Goal: Transaction & Acquisition: Purchase product/service

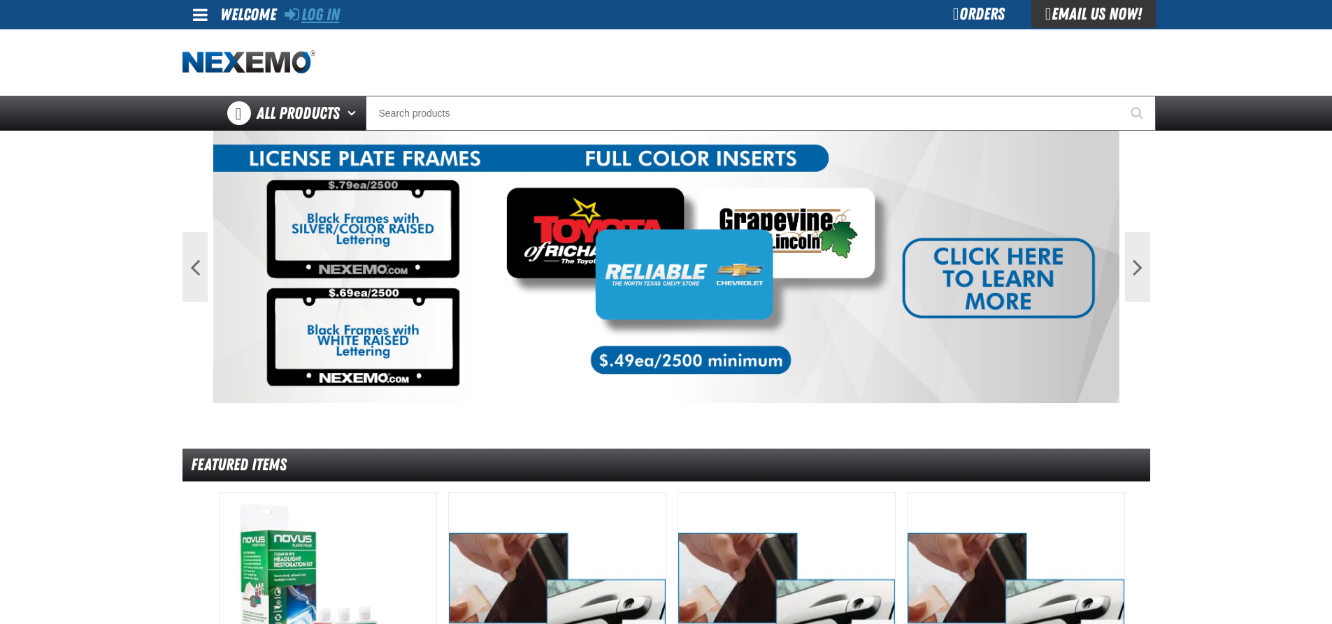
click at [318, 13] on link "Log In" at bounding box center [311, 15] width 55 height 20
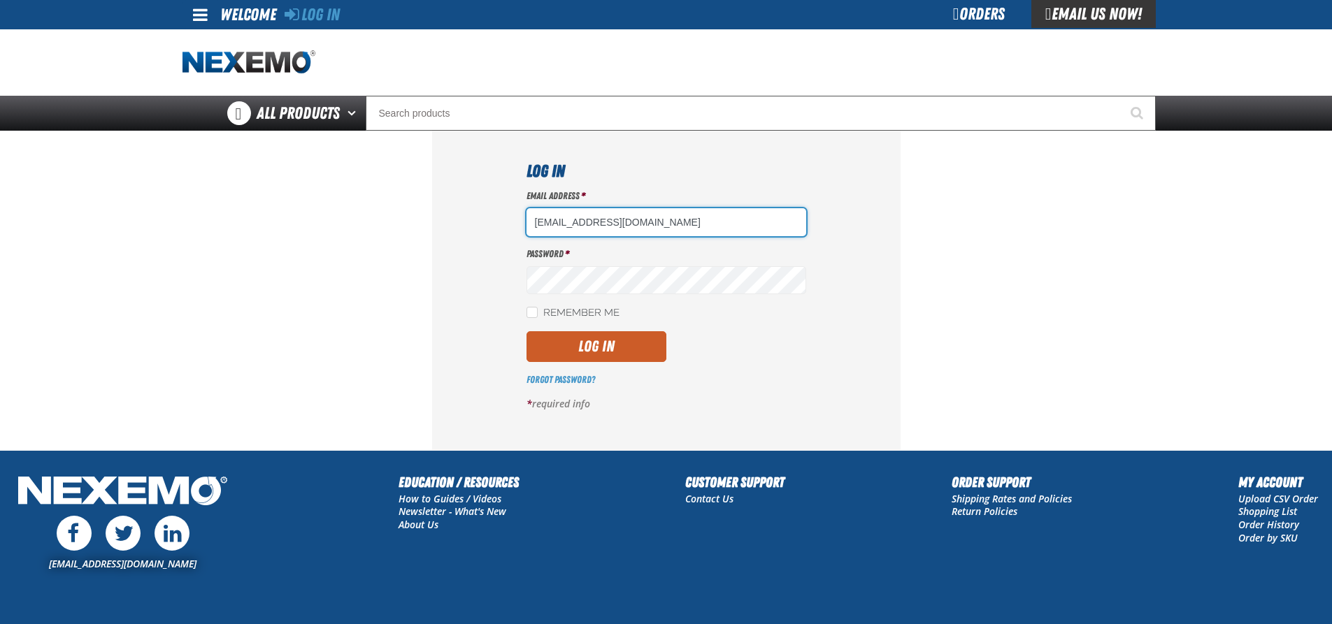
type input "[EMAIL_ADDRESS][DOMAIN_NAME]"
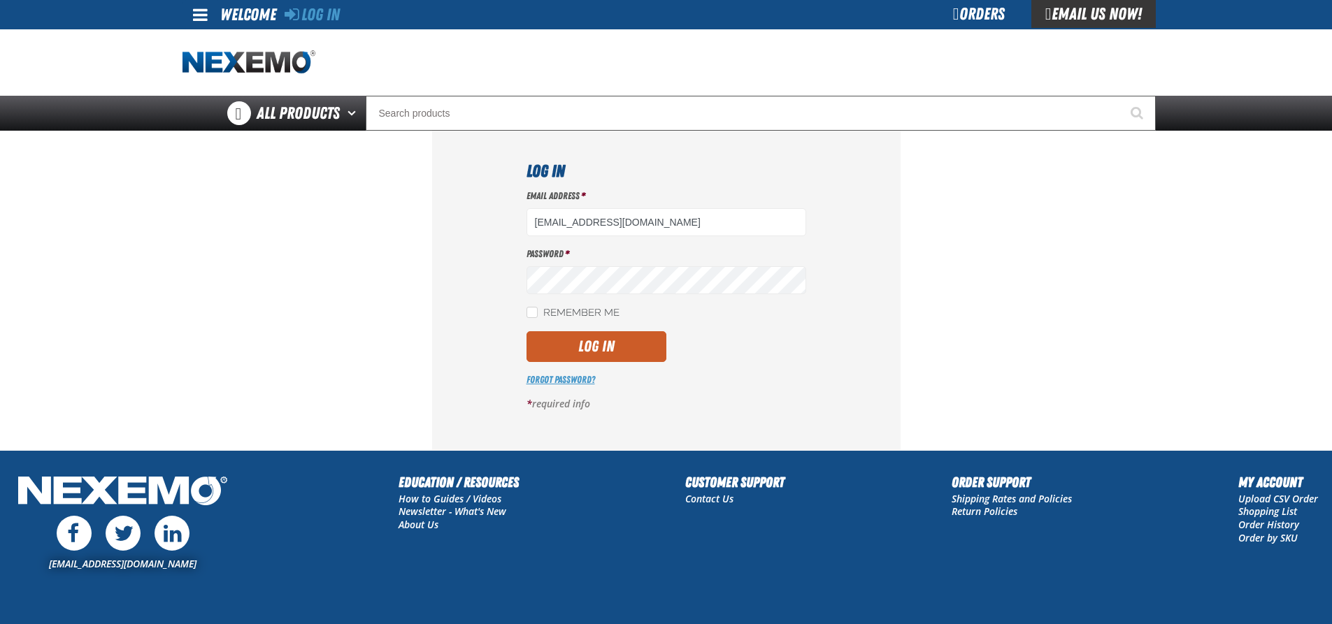
click at [547, 379] on link "Forgot Password?" at bounding box center [560, 379] width 69 height 11
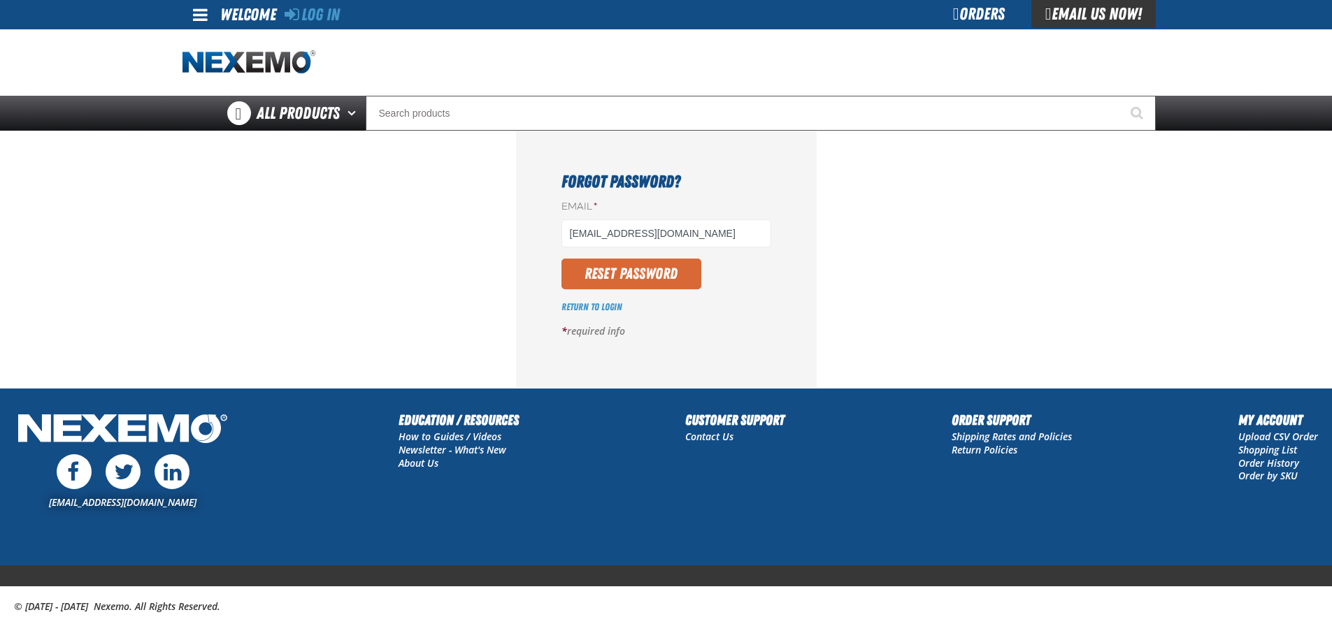
type input "ehalecki@vtaig.com"
click at [593, 268] on button "Reset Password" at bounding box center [631, 274] width 140 height 31
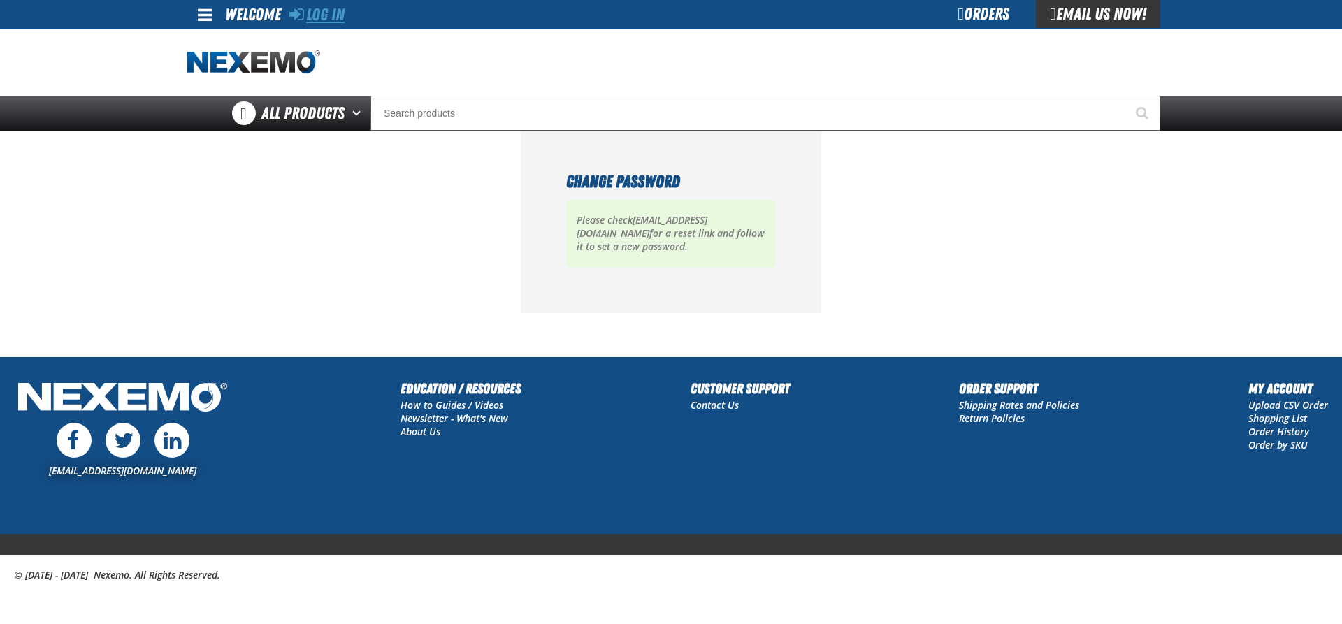
click at [328, 15] on link "Log In" at bounding box center [316, 15] width 55 height 20
click at [322, 10] on link "Log In" at bounding box center [316, 15] width 55 height 20
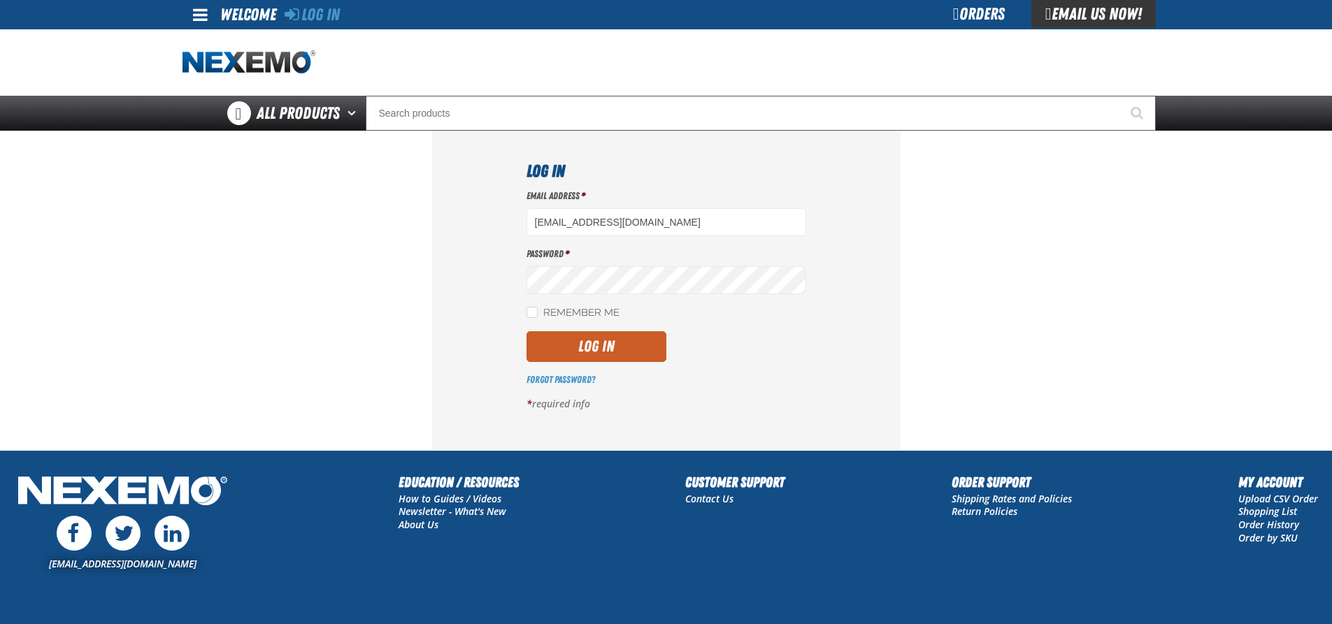
type input "ehalecki@vtaig.com"
click at [531, 314] on input "Remember Me" at bounding box center [531, 312] width 11 height 11
checkbox input "true"
click at [547, 338] on button "Log In" at bounding box center [596, 346] width 140 height 31
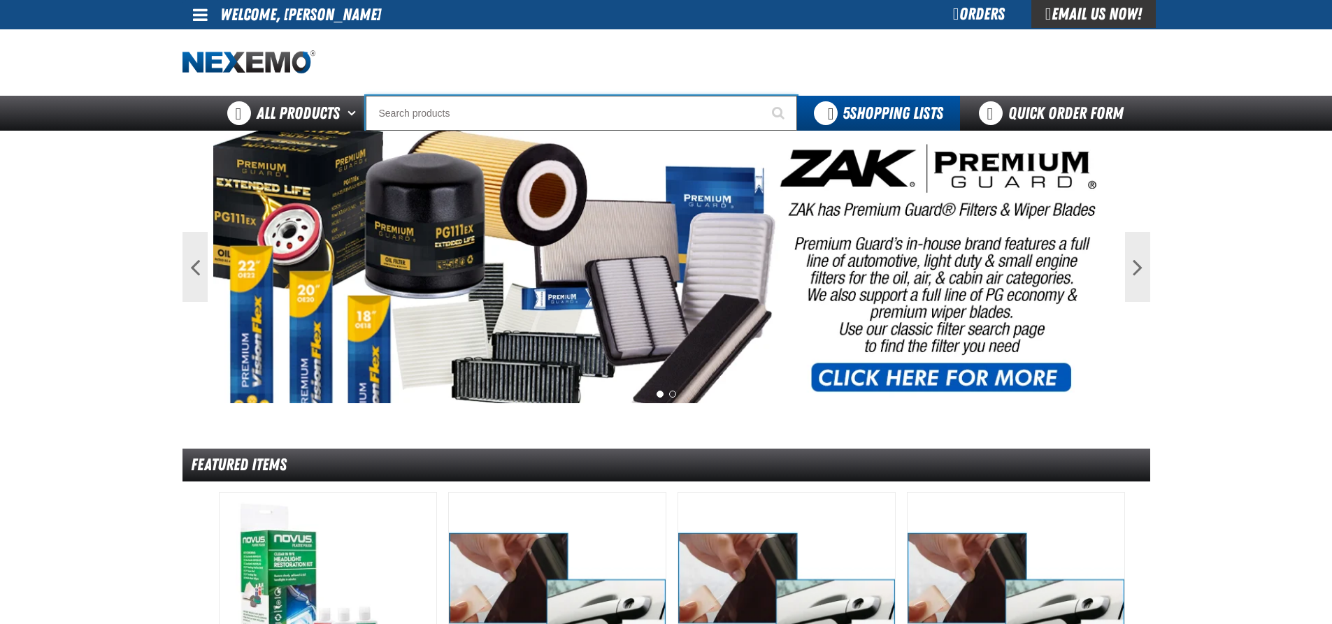
click at [424, 115] on input "Search" at bounding box center [581, 113] width 431 height 35
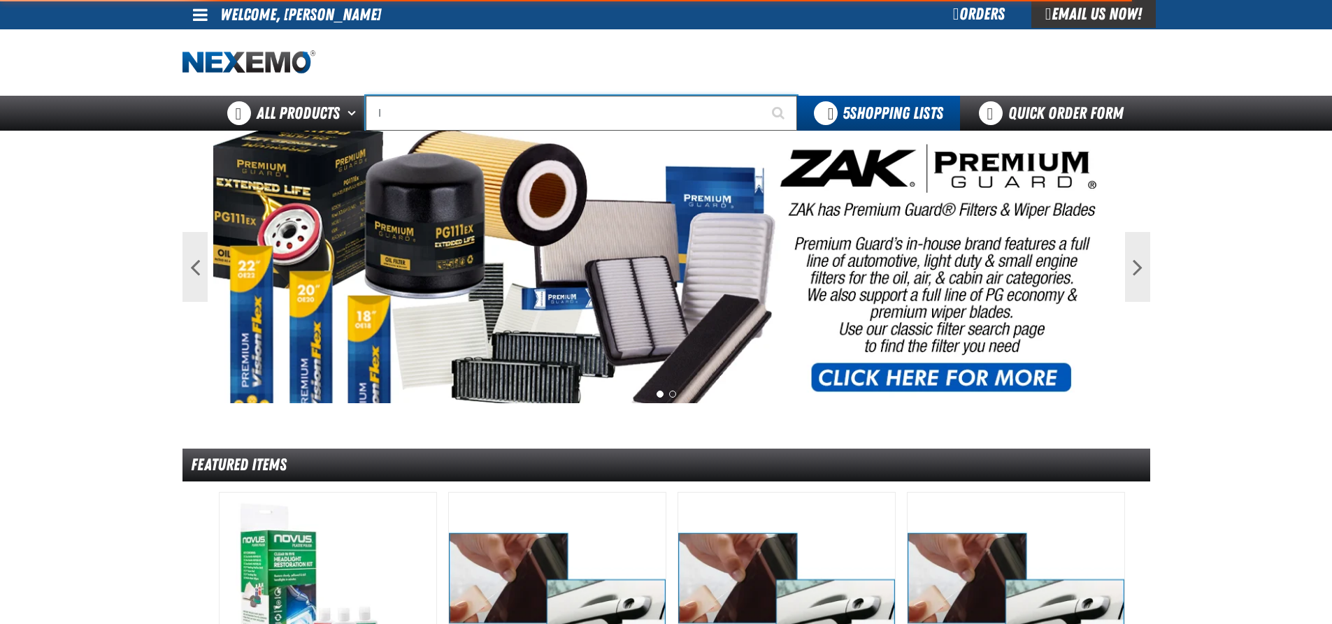
type input "li"
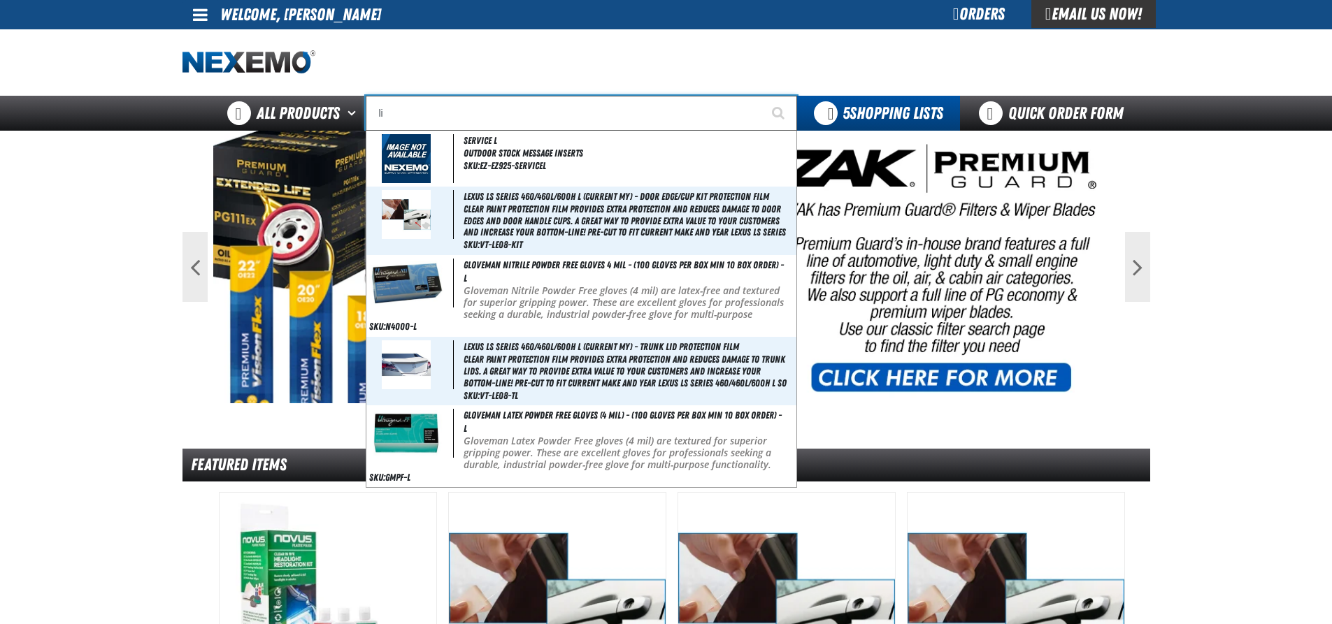
type input "liNCOLN"
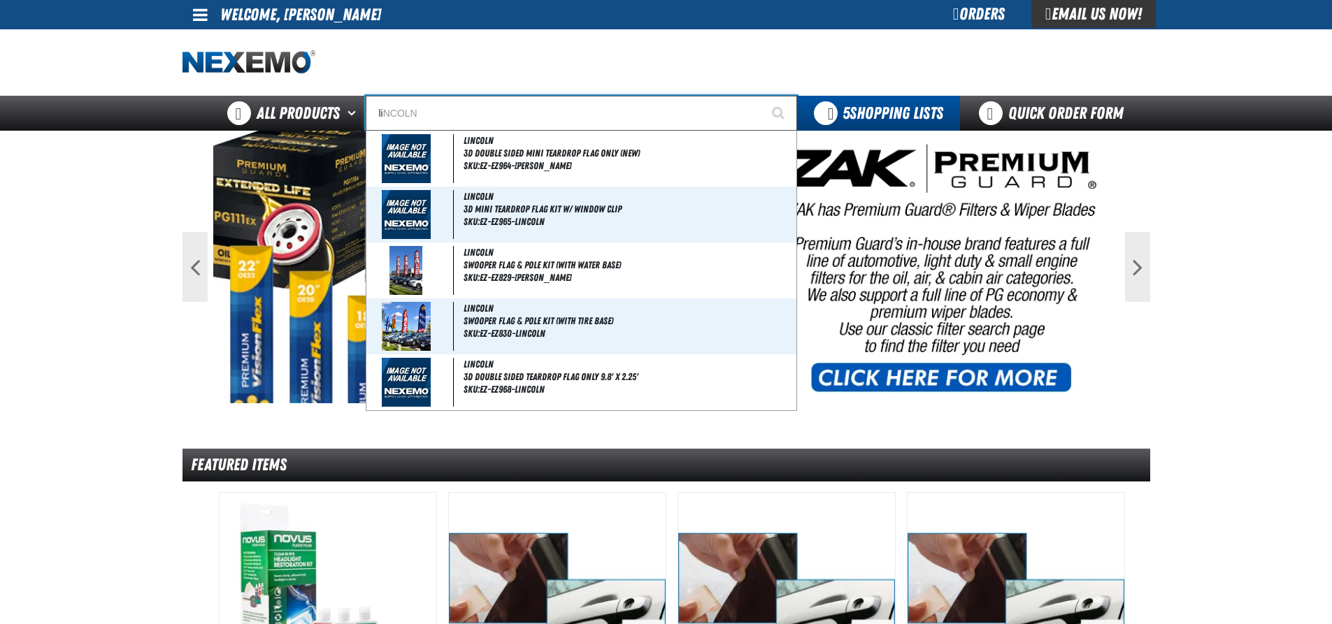
type input "lic"
type input "license Plate Screws (100 per pack)"
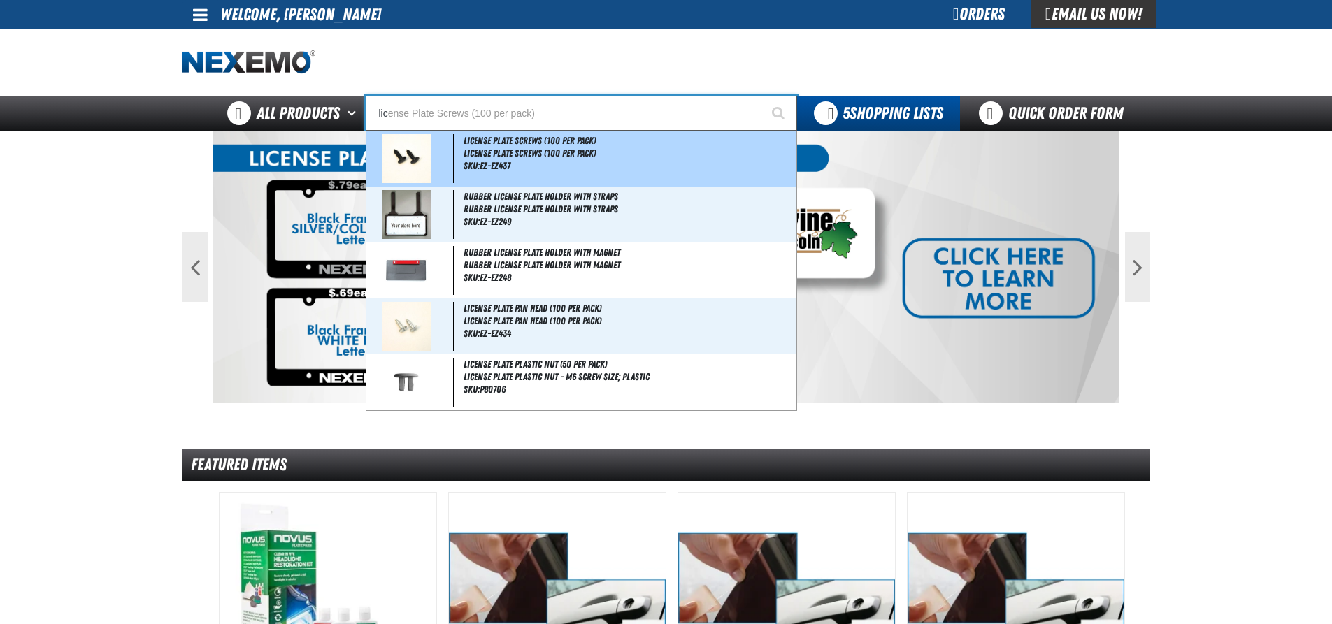
click at [517, 145] on span "License Plate Screws (100 per pack)" at bounding box center [529, 140] width 132 height 11
type input "License Plate Screws (100 per pack)"
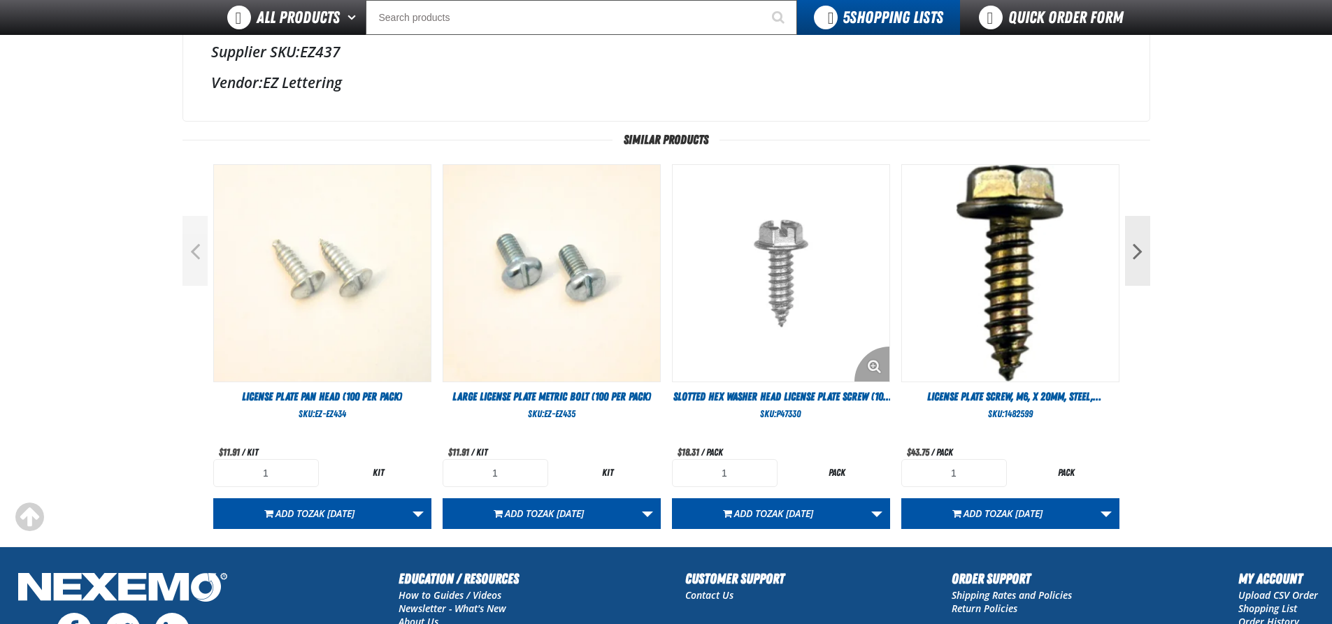
scroll to position [489, 0]
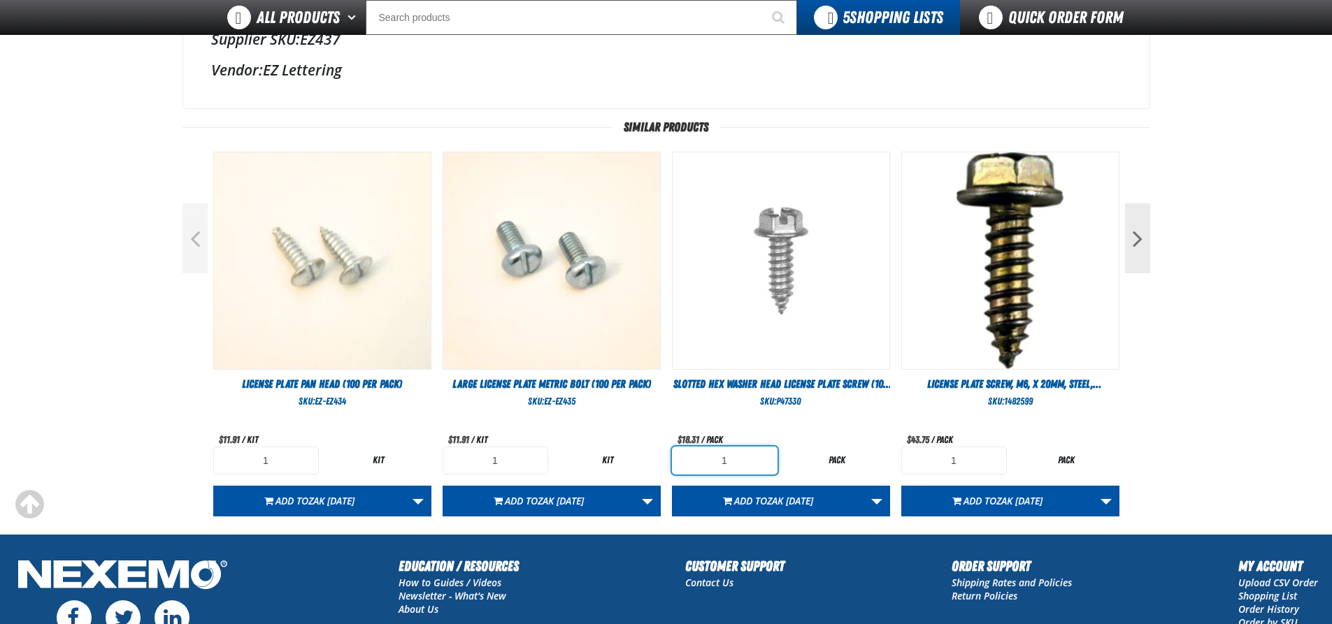
click at [747, 461] on input "1" at bounding box center [725, 461] width 106 height 28
type input "15"
click at [784, 387] on span "Slotted Hex Washer Head License Plate Screw (100 per pack)" at bounding box center [782, 391] width 218 height 29
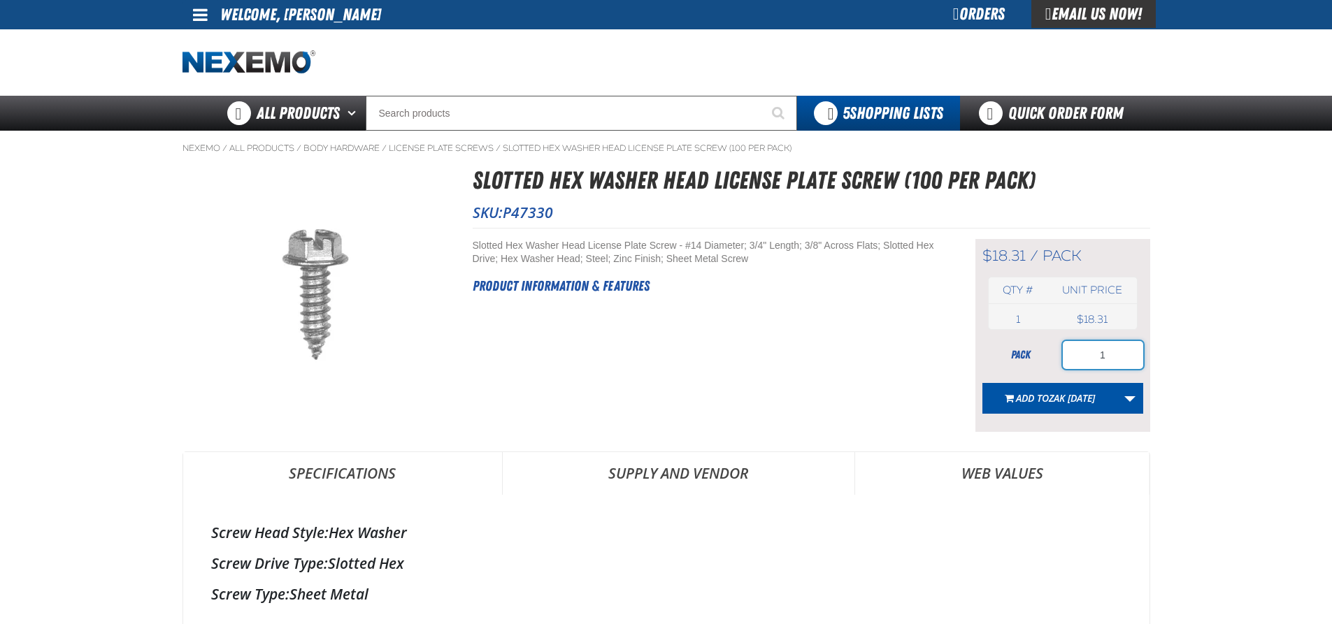
click at [1113, 354] on input "1" at bounding box center [1102, 355] width 80 height 28
type input "1"
type input "10"
click at [1071, 402] on span "Zak [DATE]" at bounding box center [1071, 397] width 46 height 13
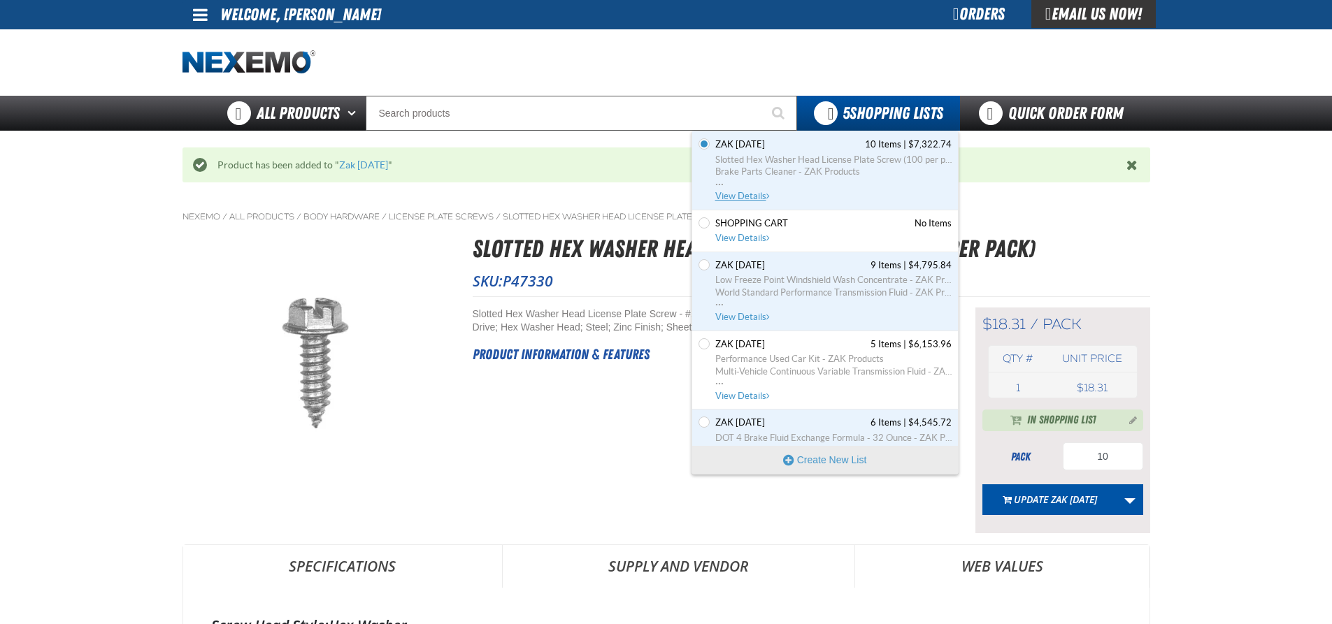
click at [816, 159] on span "Slotted Hex Washer Head License Plate Screw (100 per pack)" at bounding box center [833, 160] width 236 height 13
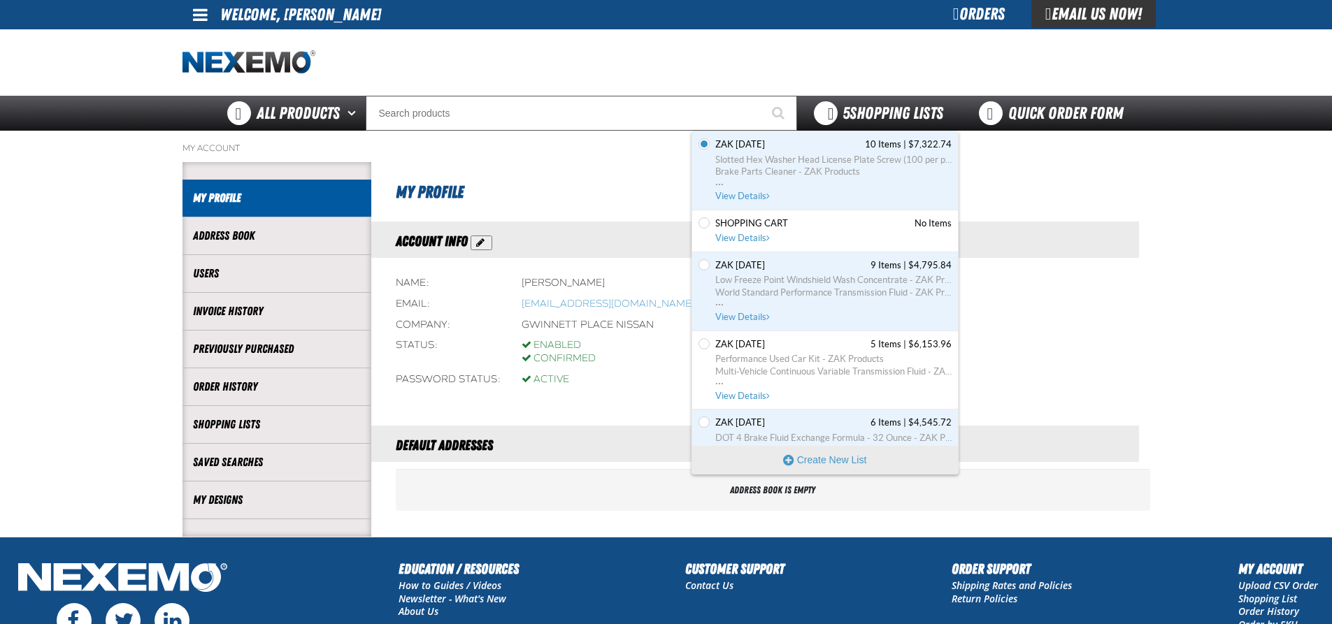
click at [867, 100] on div "5 Shopping Lists" at bounding box center [878, 113] width 163 height 35
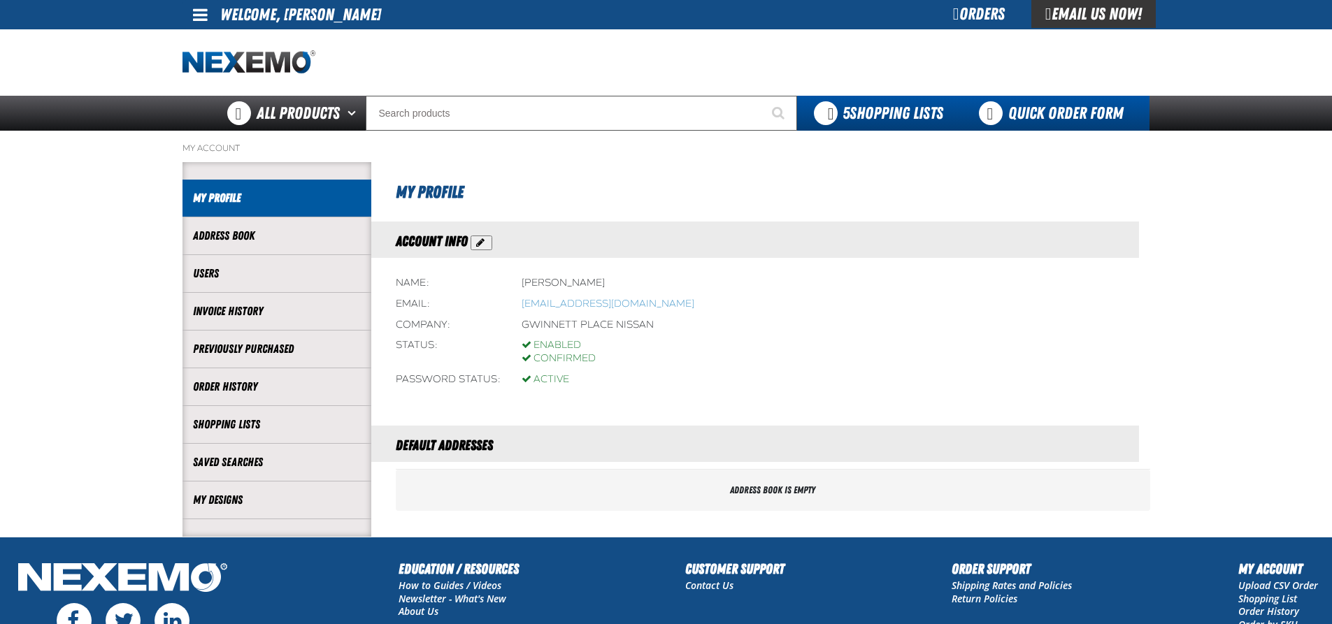
click at [1073, 115] on link "Quick Order Form" at bounding box center [1054, 113] width 189 height 35
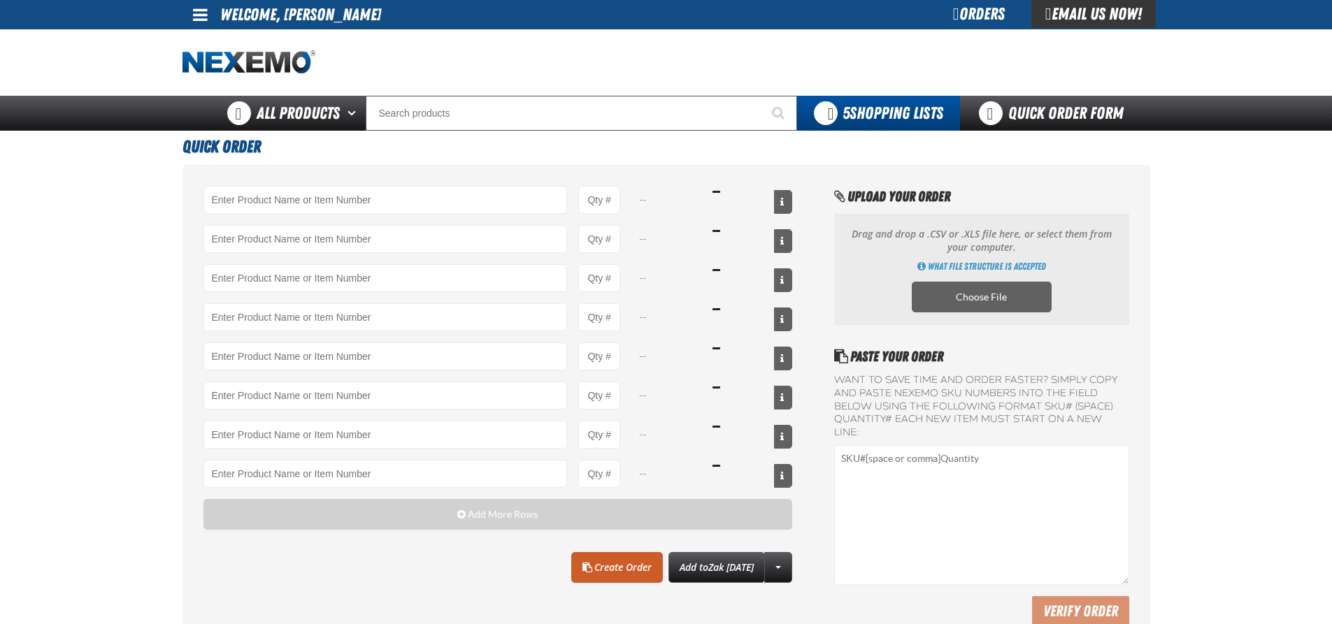
click at [964, 14] on div "Orders" at bounding box center [978, 14] width 105 height 28
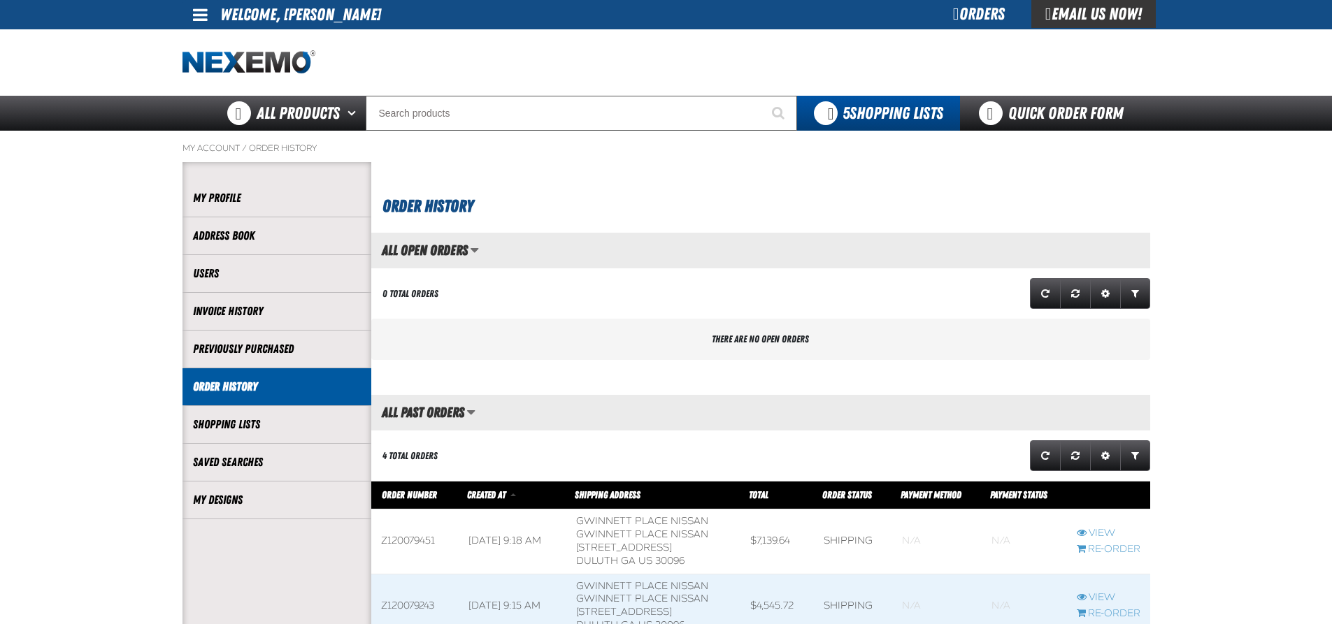
scroll to position [1, 1]
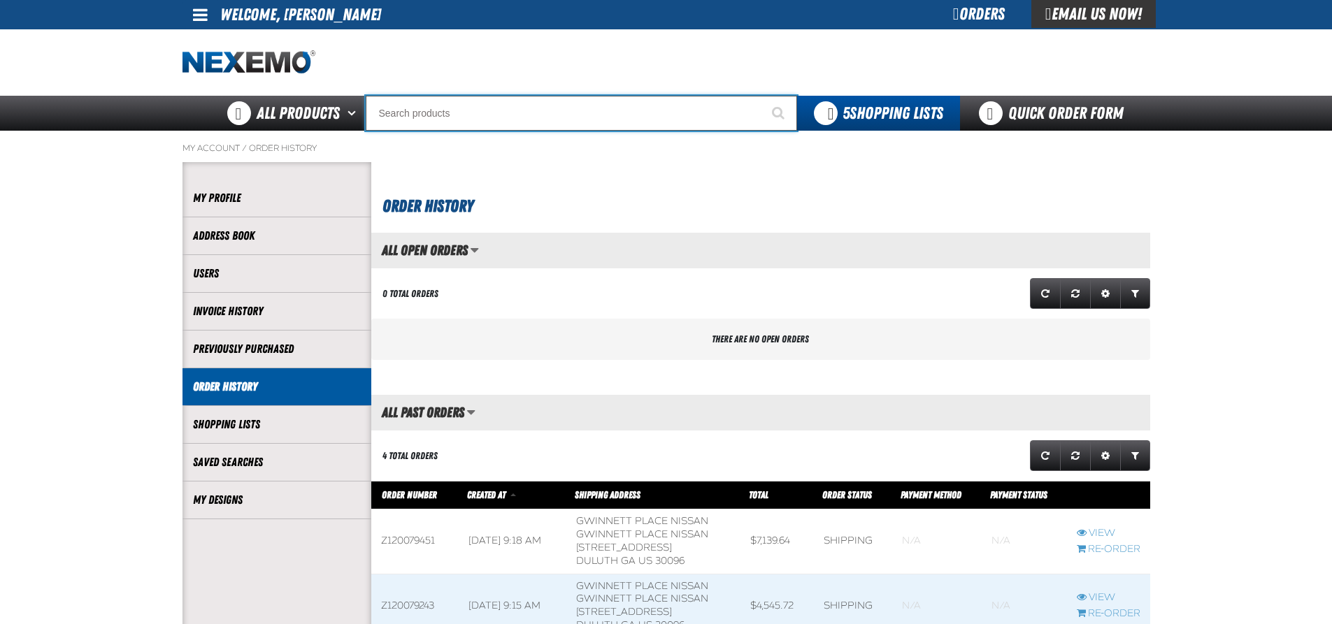
click at [438, 108] on input "Search" at bounding box center [581, 113] width 431 height 35
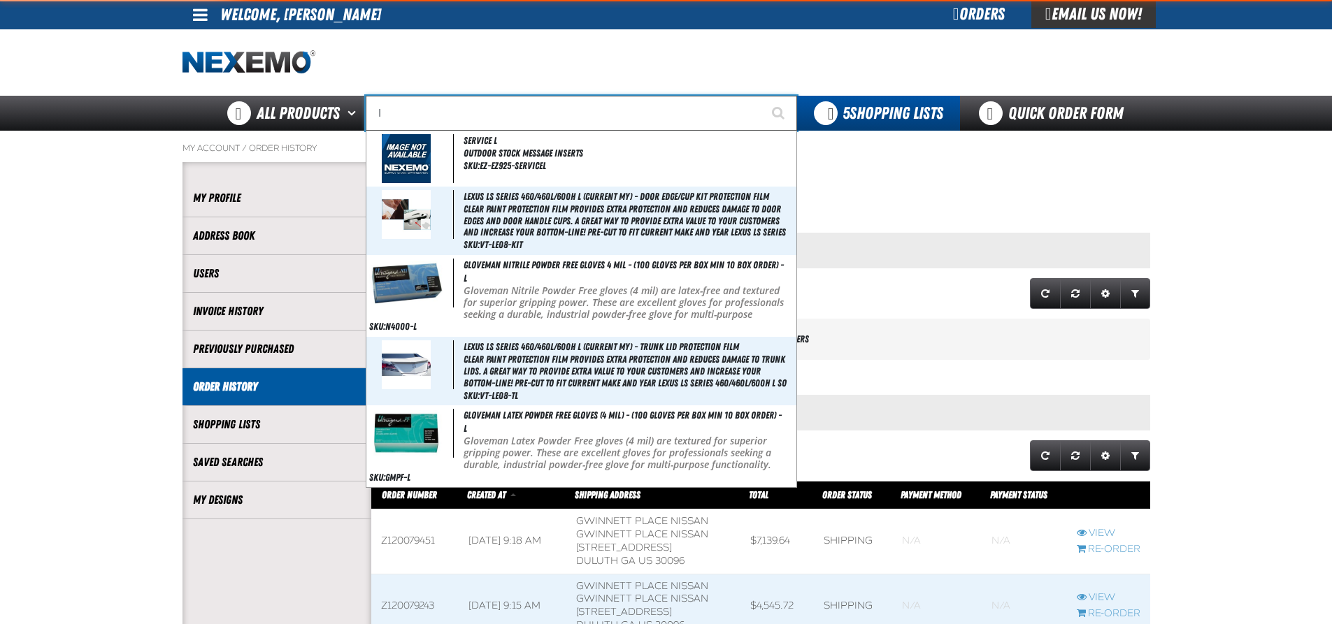
type input "li"
type input "liNCOLN"
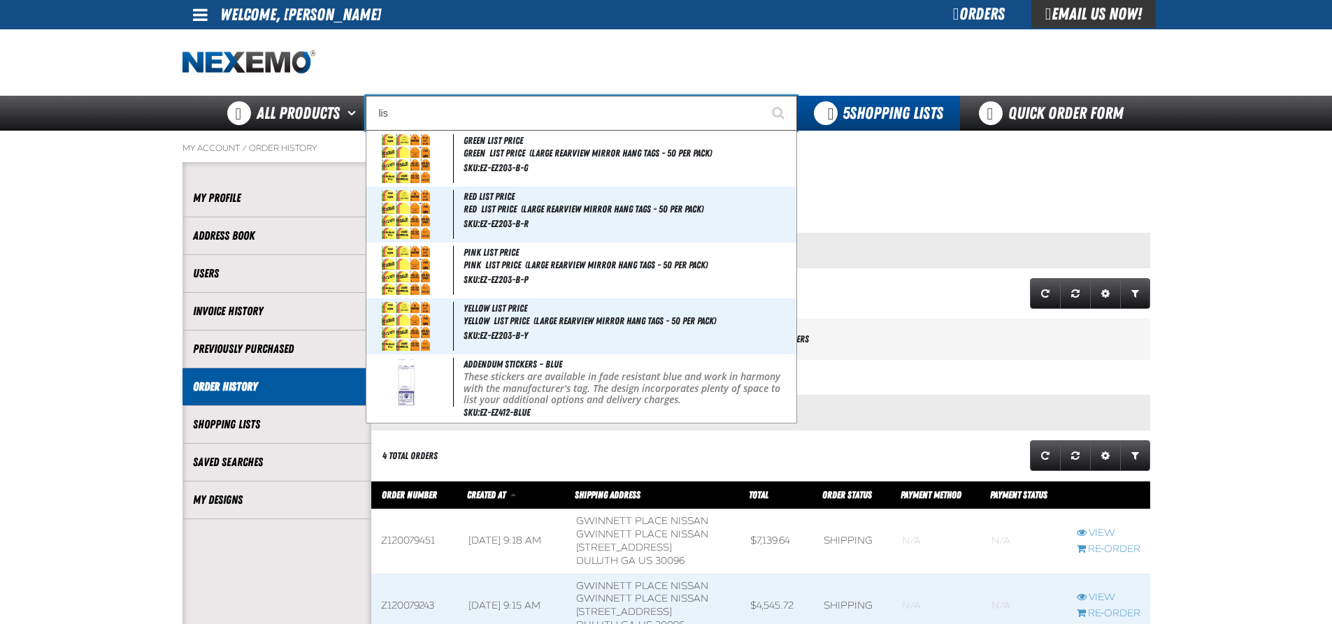
type input "li"
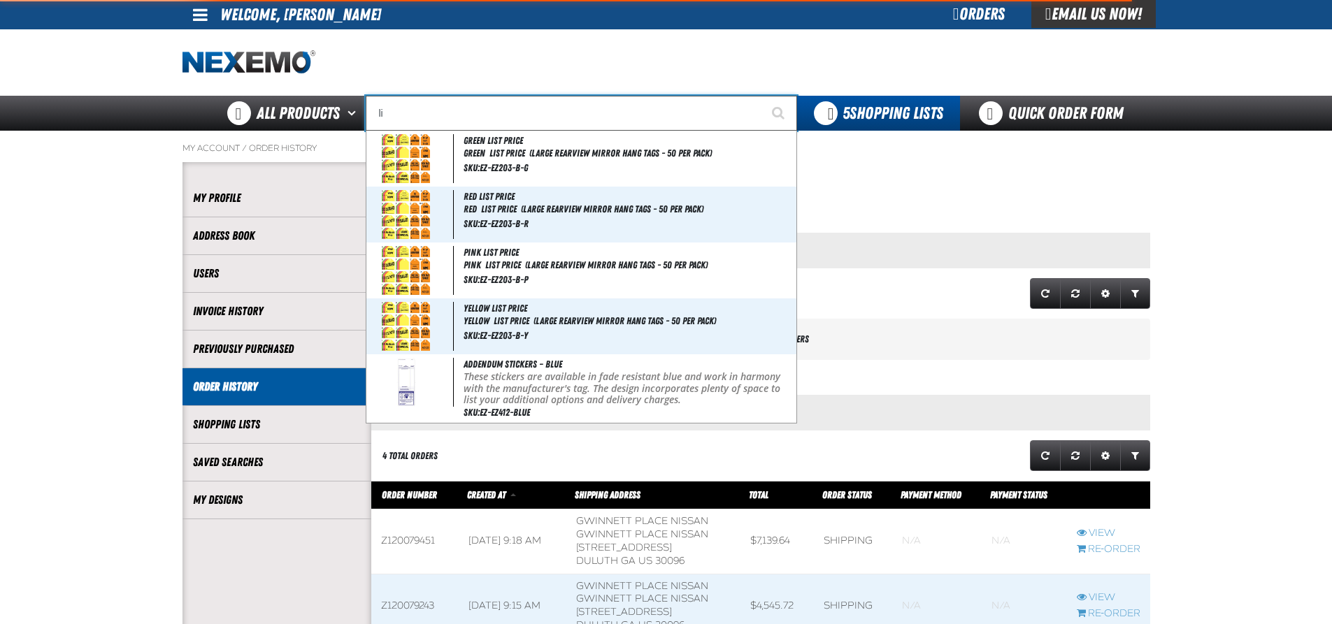
type input "liNCOLN"
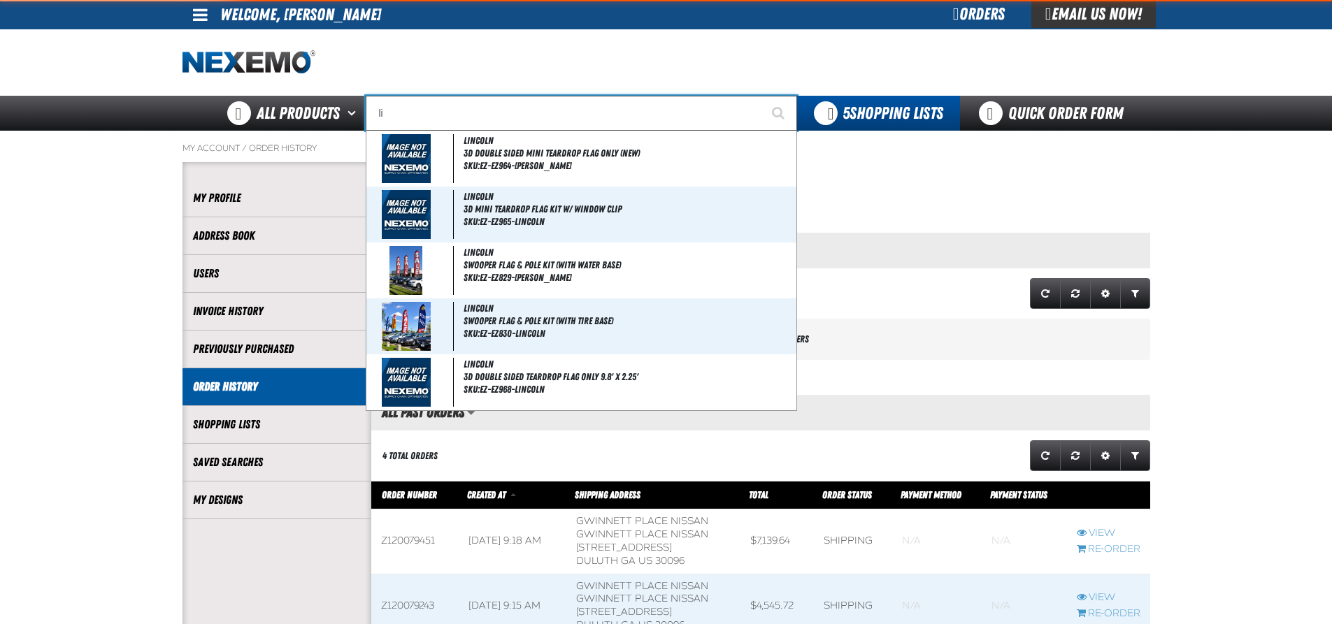
type input "lic"
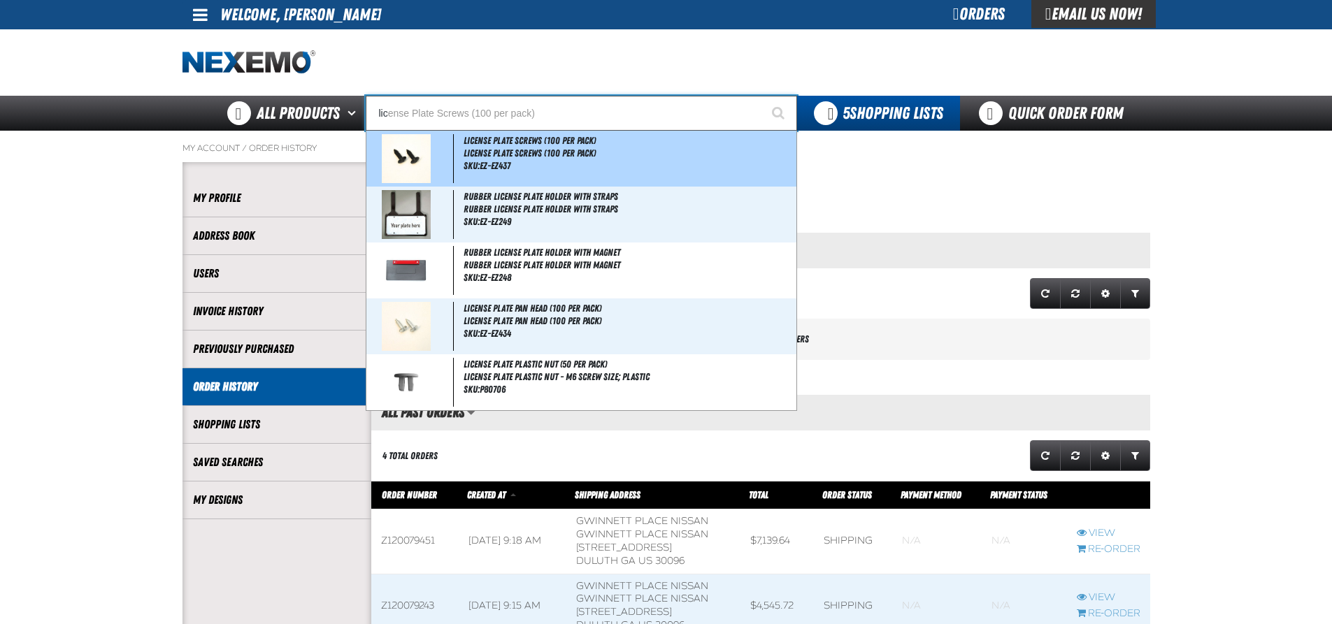
type input "license Plate Screws (100 per pack)"
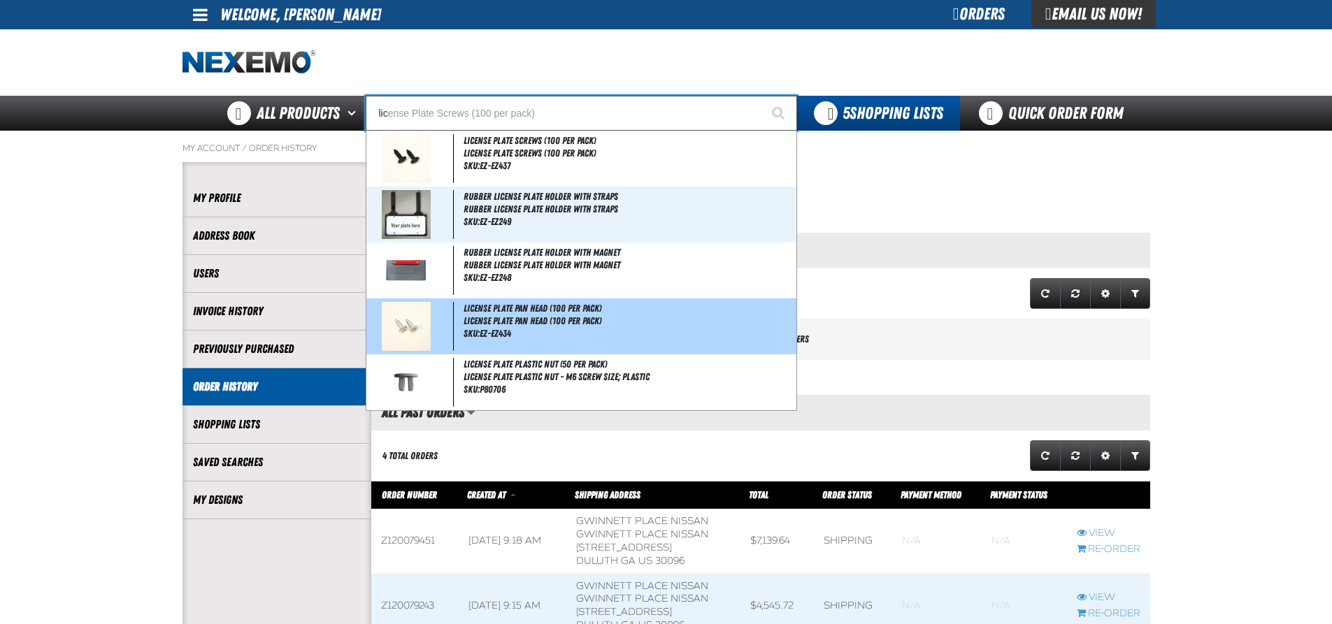
click at [496, 324] on span "License Plate Pan Head (100 per pack)" at bounding box center [628, 321] width 330 height 12
type input "License Plate Pan Head (100 per pack)"
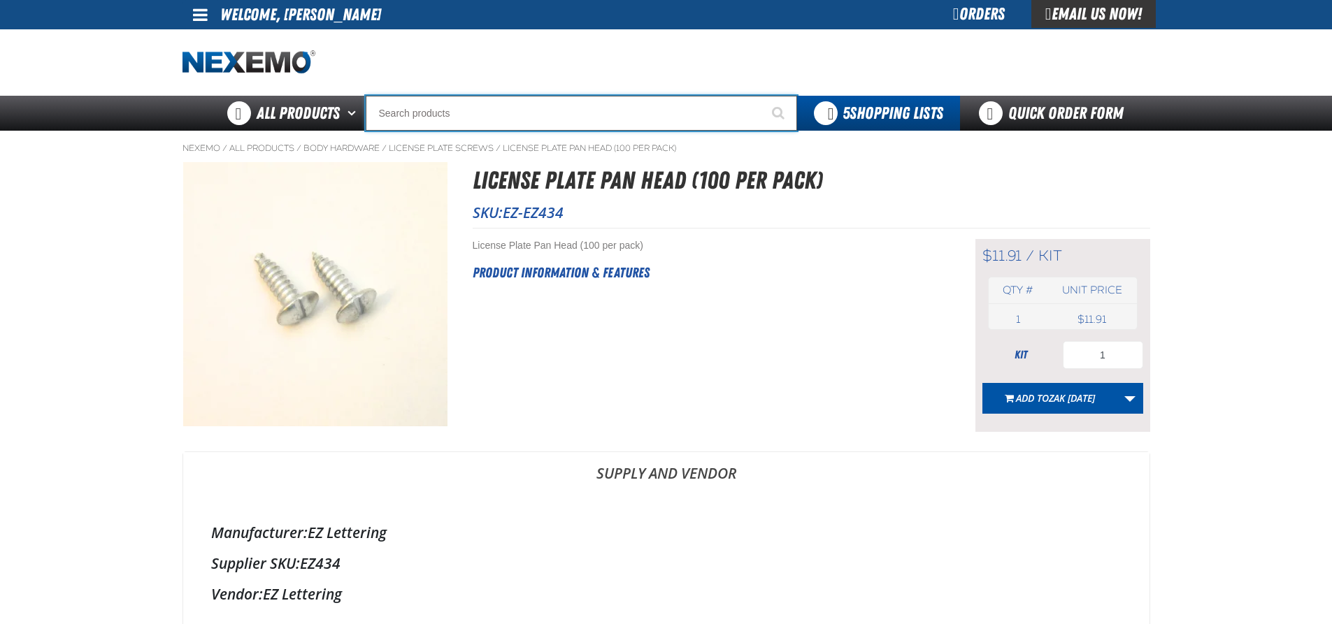
click at [443, 115] on input "Search" at bounding box center [581, 113] width 431 height 35
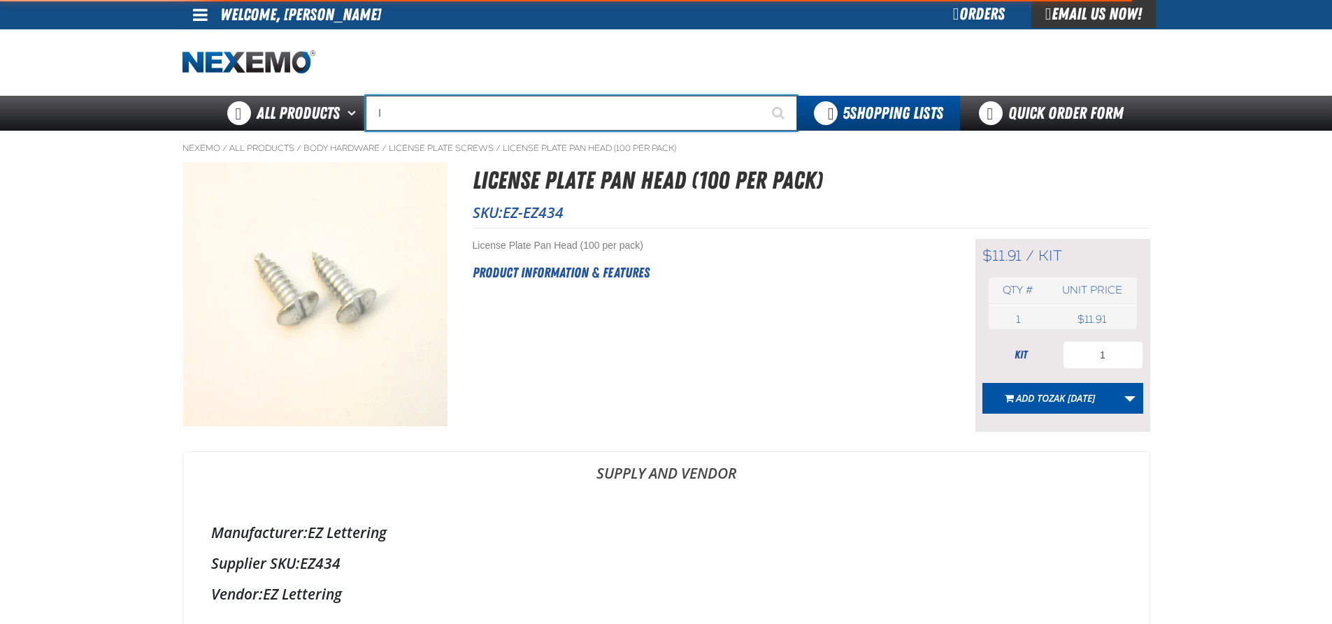
type input "li"
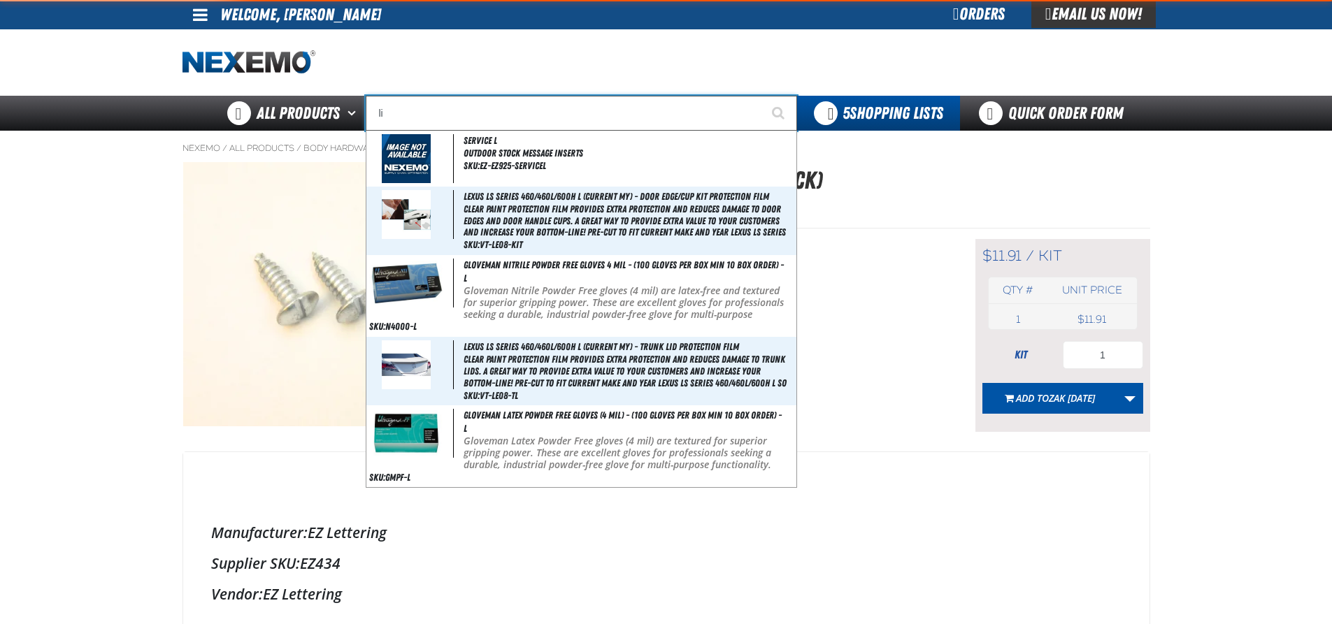
type input "liNCOLN"
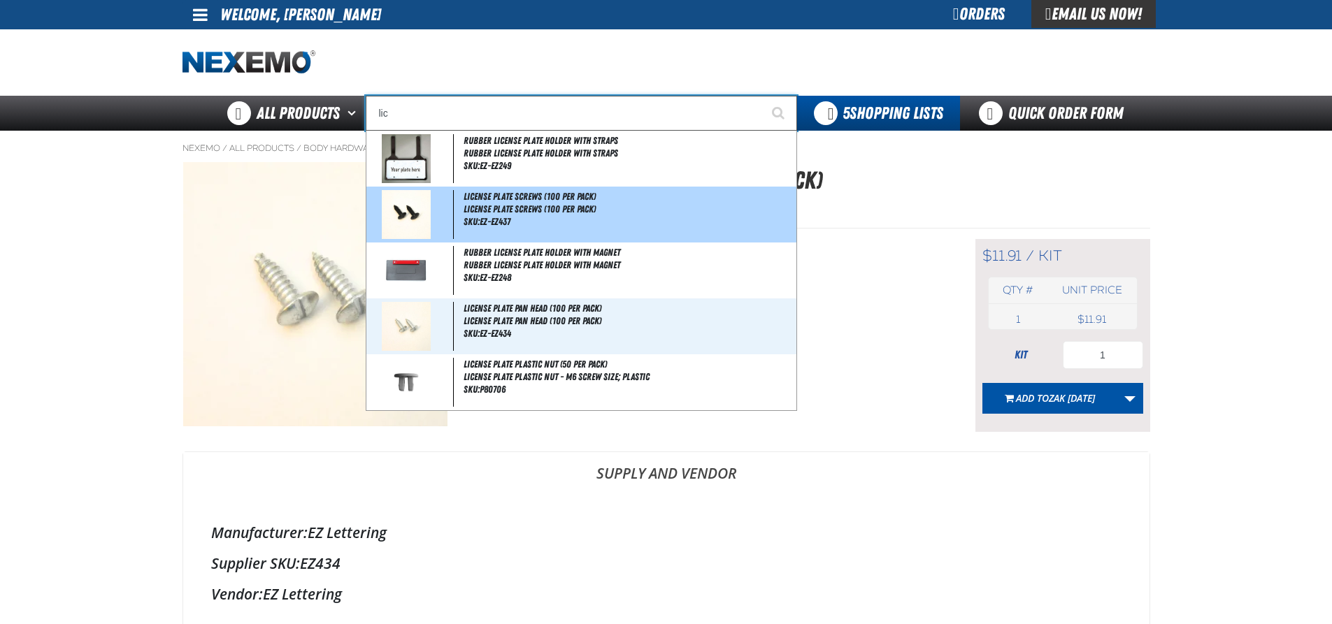
click at [498, 201] on span "License Plate Screws (100 per pack)" at bounding box center [529, 196] width 132 height 11
type input "License Plate Screws (100 per pack)"
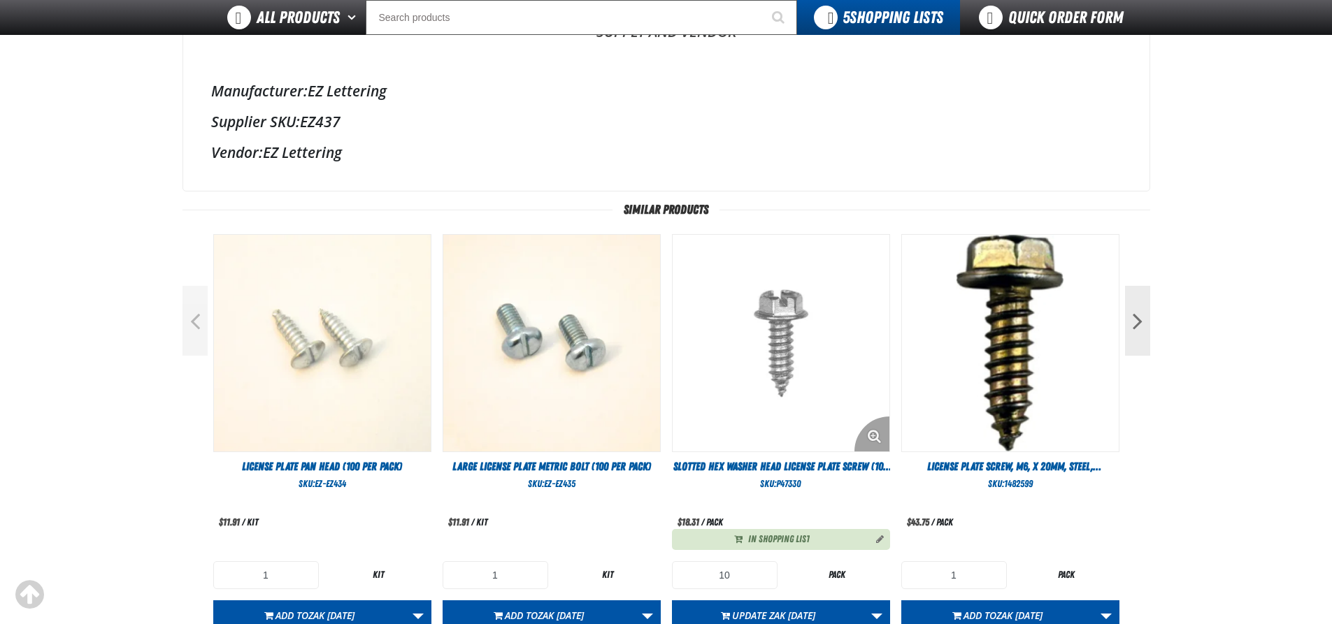
scroll to position [419, 0]
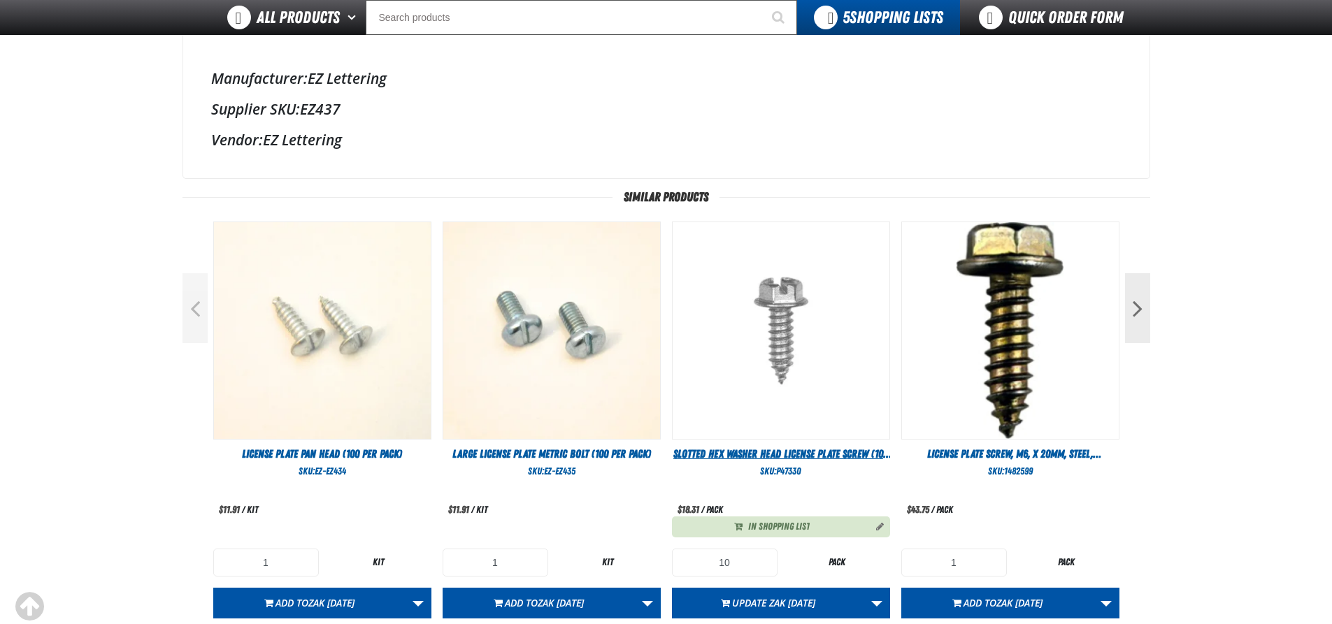
click at [772, 451] on span "Slotted Hex Washer Head License Plate Screw (100 per pack)" at bounding box center [782, 461] width 218 height 29
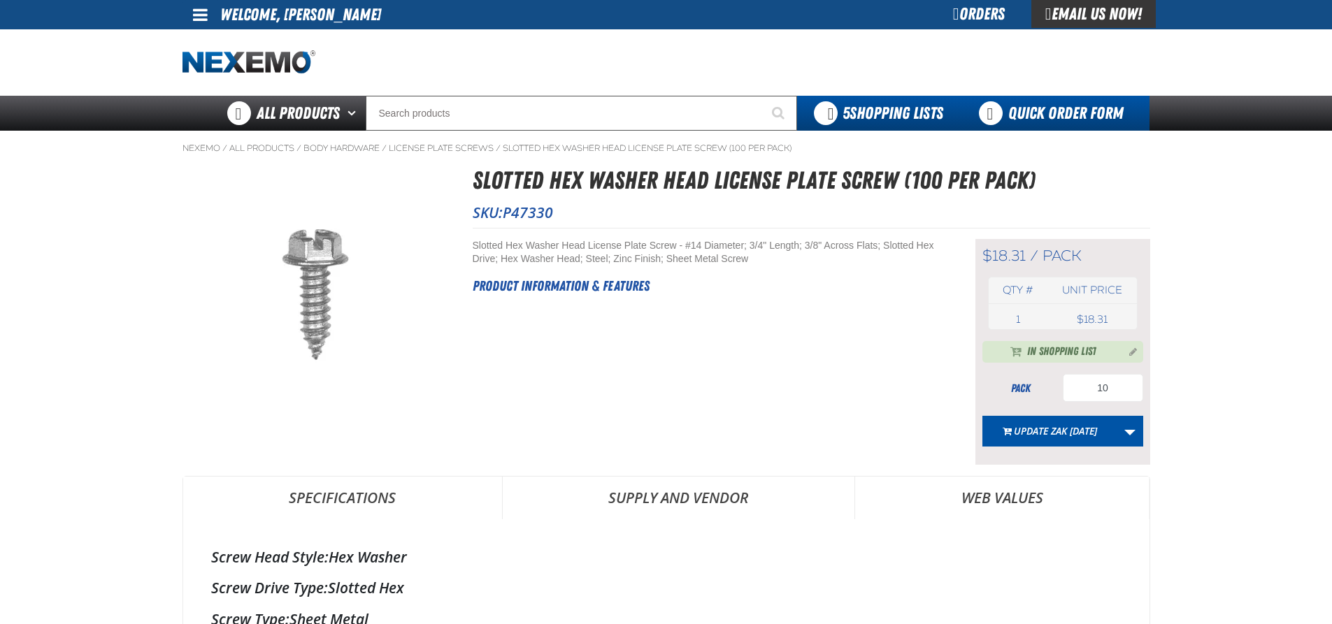
click at [1069, 110] on link "Quick Order Form" at bounding box center [1054, 113] width 189 height 35
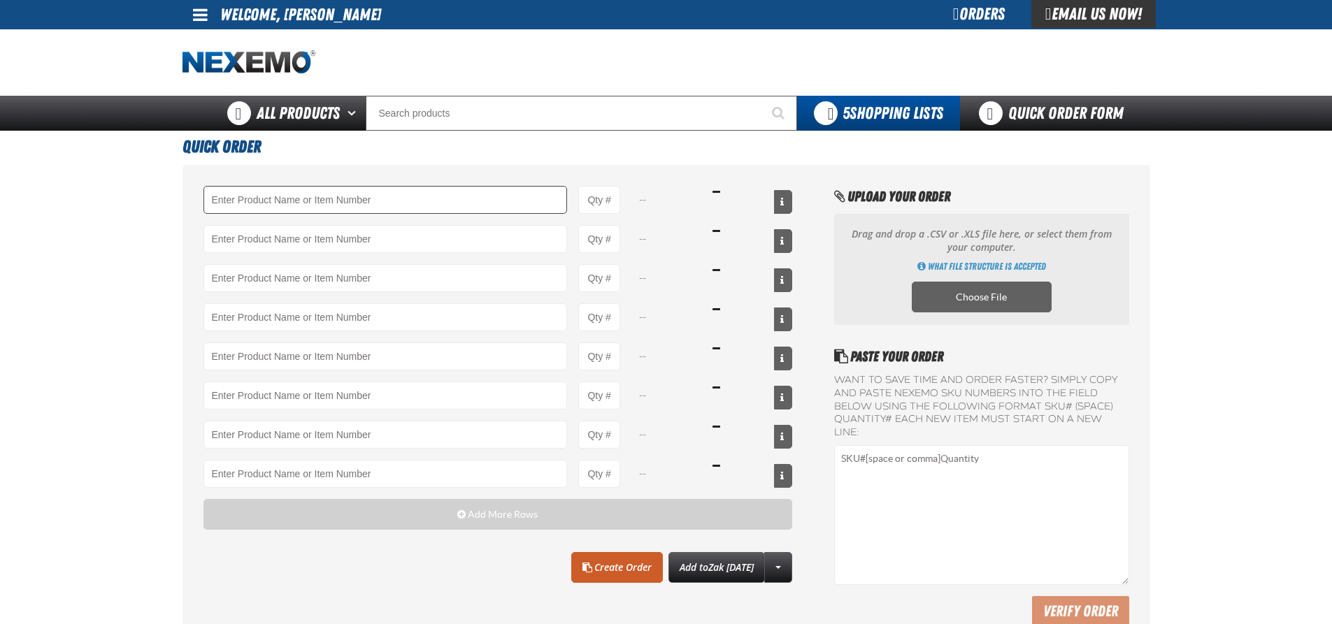
click at [399, 203] on input "Product" at bounding box center [385, 200] width 364 height 28
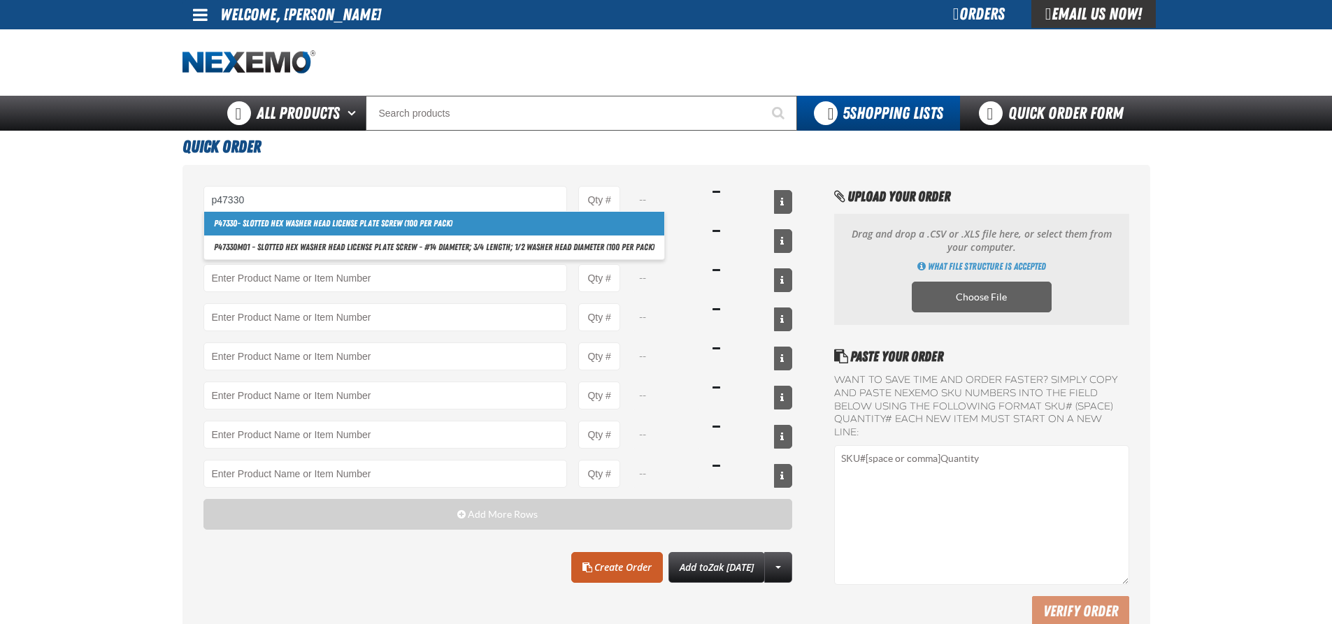
click at [390, 221] on link "P47330 - Slotted Hex Washer Head License Plate Screw (100 per pack)" at bounding box center [434, 224] width 460 height 24
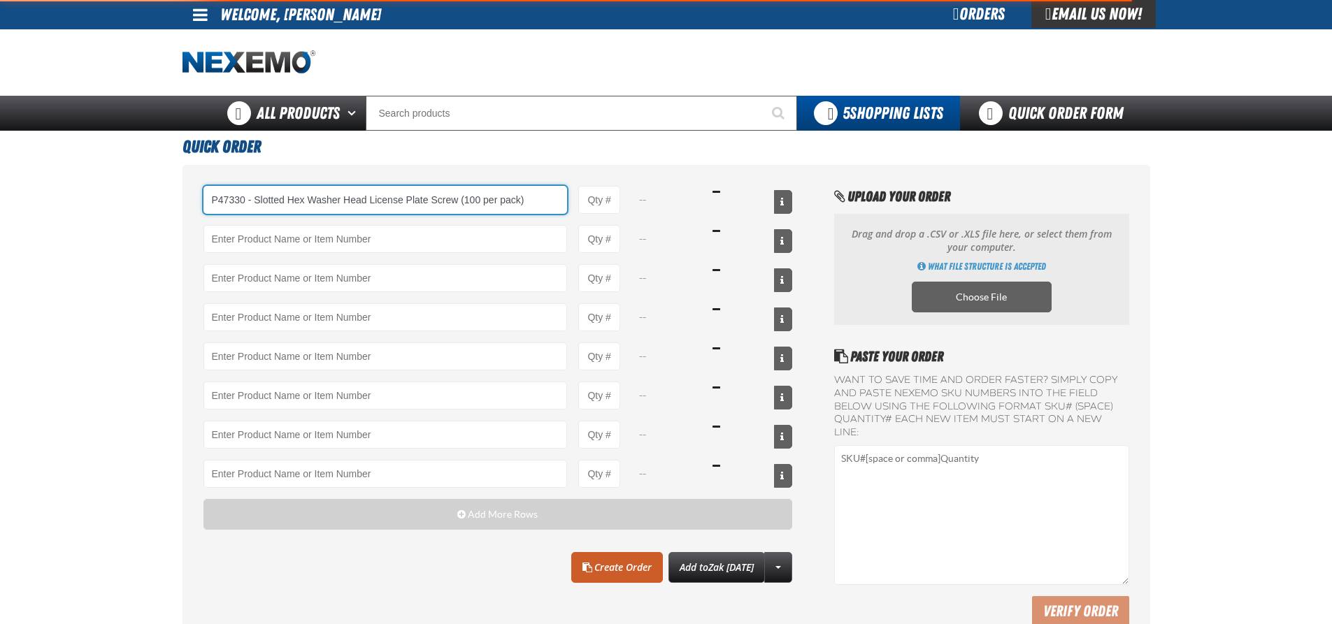
type input "P47330 - Slotted Hex Washer Head License Plate Screw (100 per pack)"
type input "1"
select select "pack"
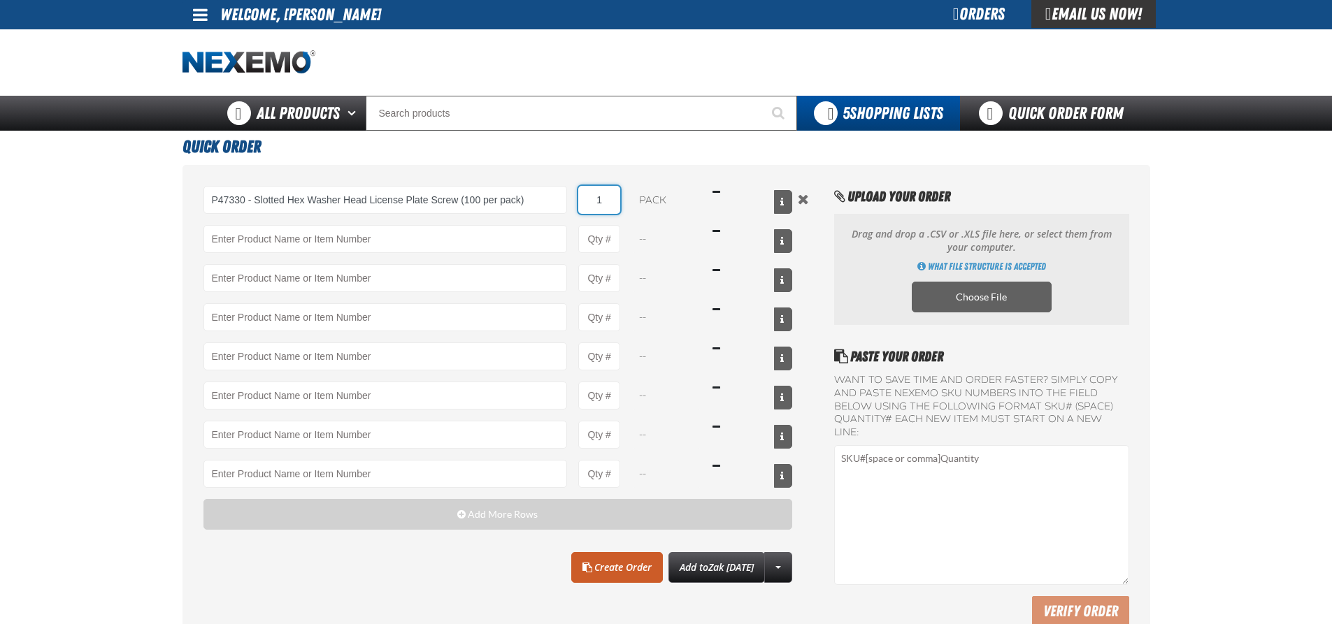
click at [617, 200] on input "1" at bounding box center [599, 200] width 42 height 28
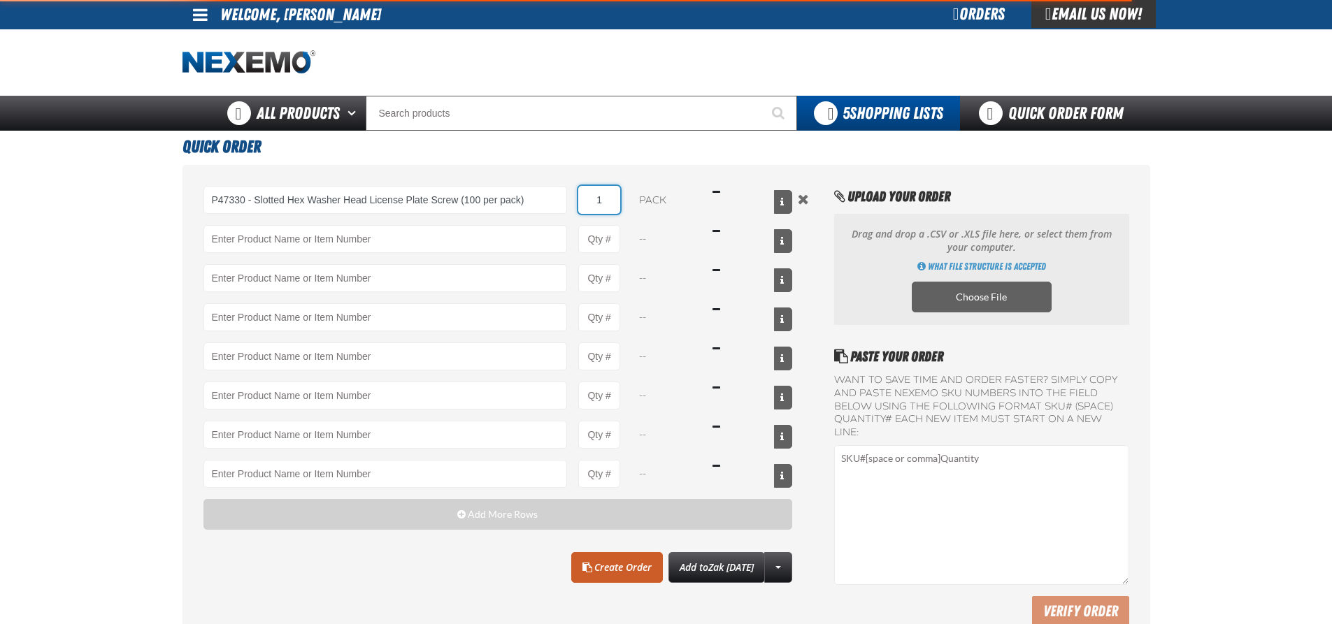
type input "P47330 - Slotted Hex Washer Head License Plate Screw (100 per pack)"
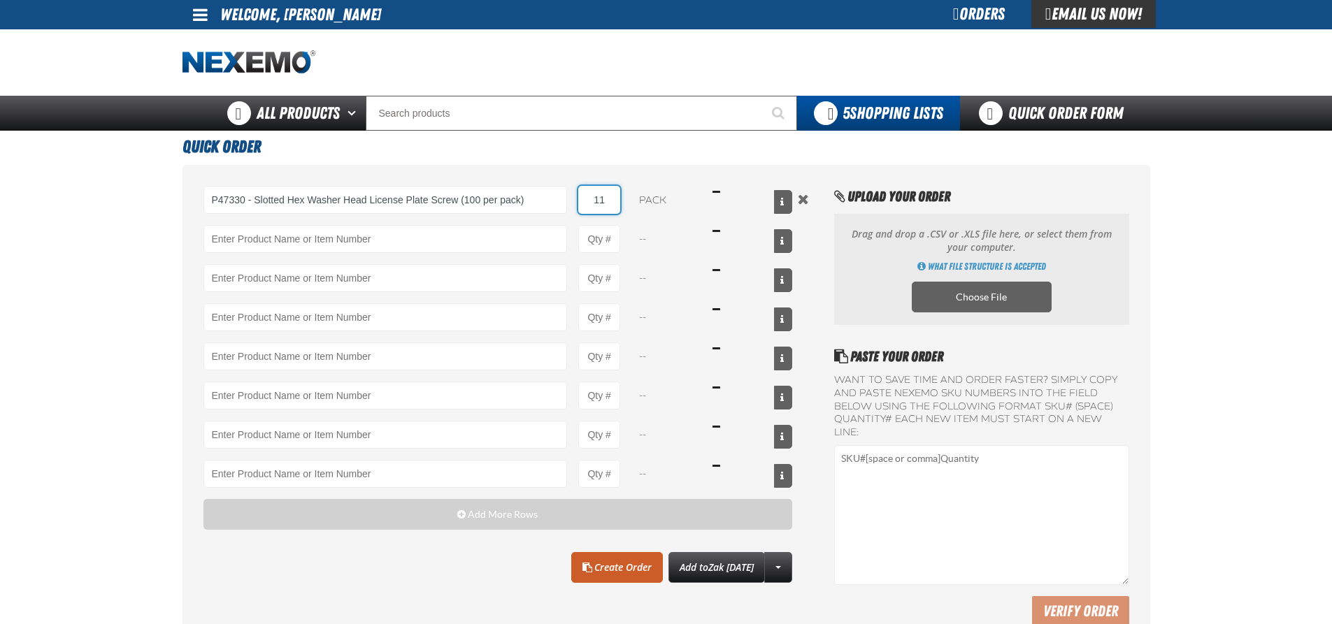
type input "1"
type input "10"
click at [893, 203] on h2 "Upload Your Order" at bounding box center [981, 196] width 294 height 21
click at [780, 203] on span "View All Prices" at bounding box center [781, 203] width 3 height 3
click at [805, 198] on button "Remove the current row" at bounding box center [803, 199] width 17 height 15
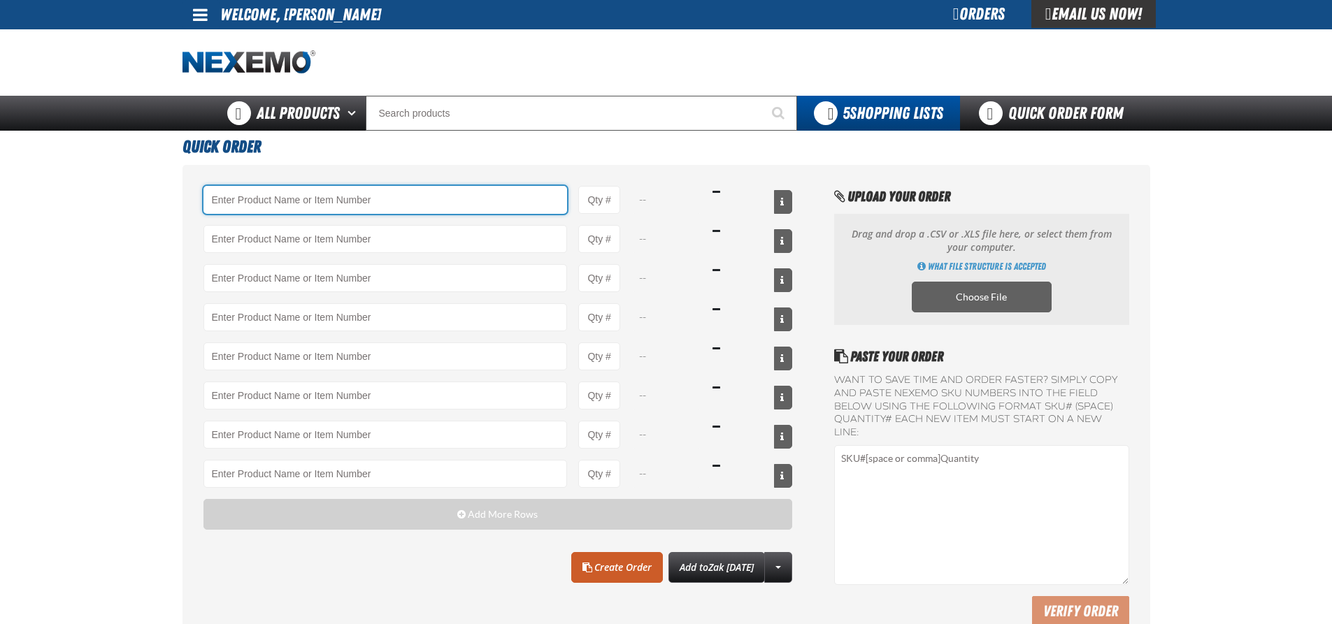
click at [271, 197] on input "Product" at bounding box center [385, 200] width 364 height 28
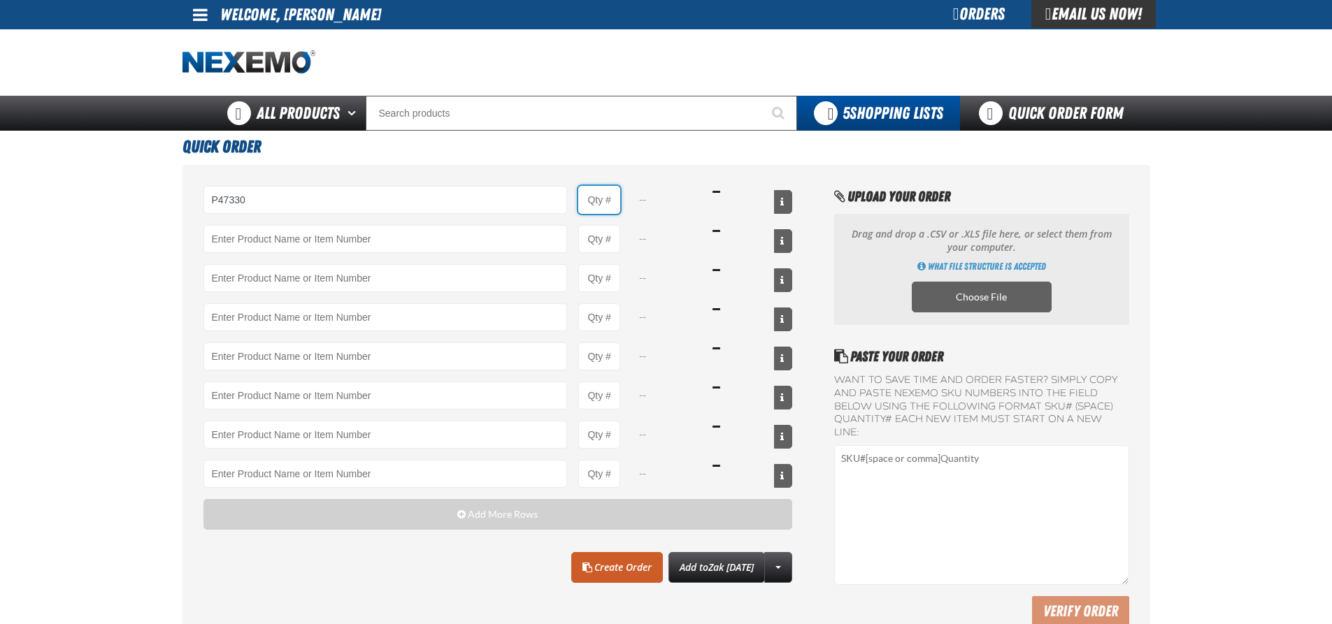
click at [612, 208] on input "Product Quantity" at bounding box center [599, 200] width 42 height 28
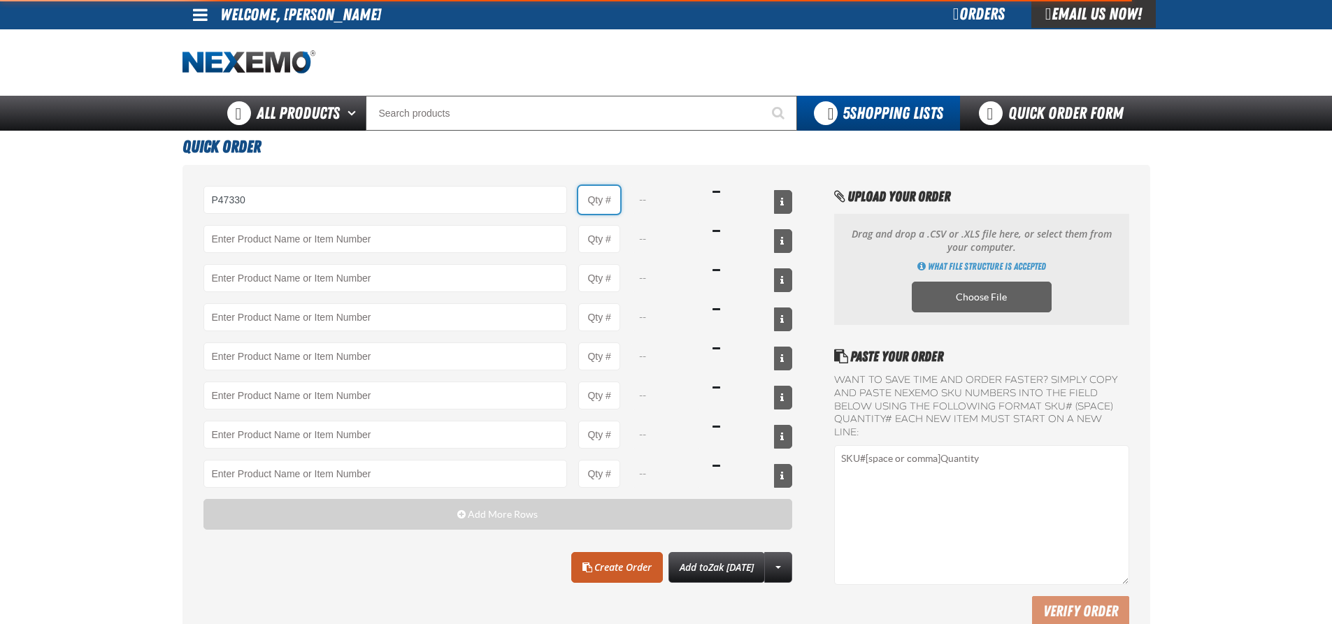
type input "P47330 - Slotted Hex Washer Head License Plate Screw (100 per pack)"
type input "1"
select select "pack"
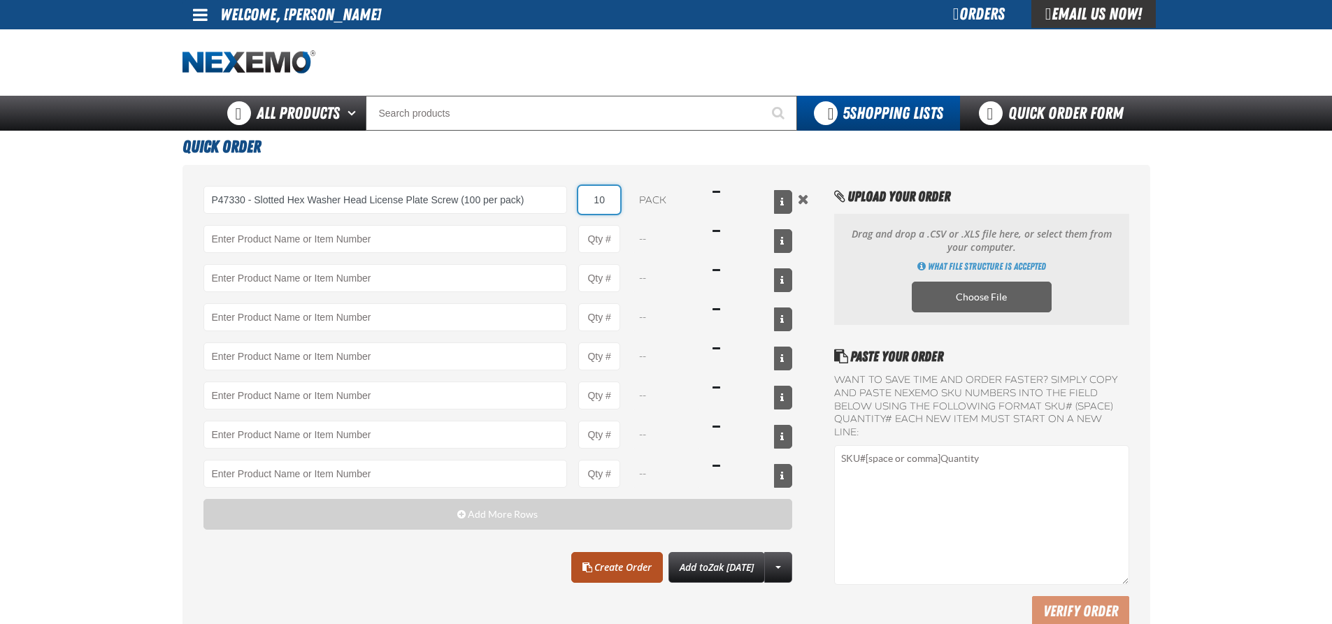
type input "10"
click at [609, 572] on link "Create Order" at bounding box center [617, 567] width 92 height 31
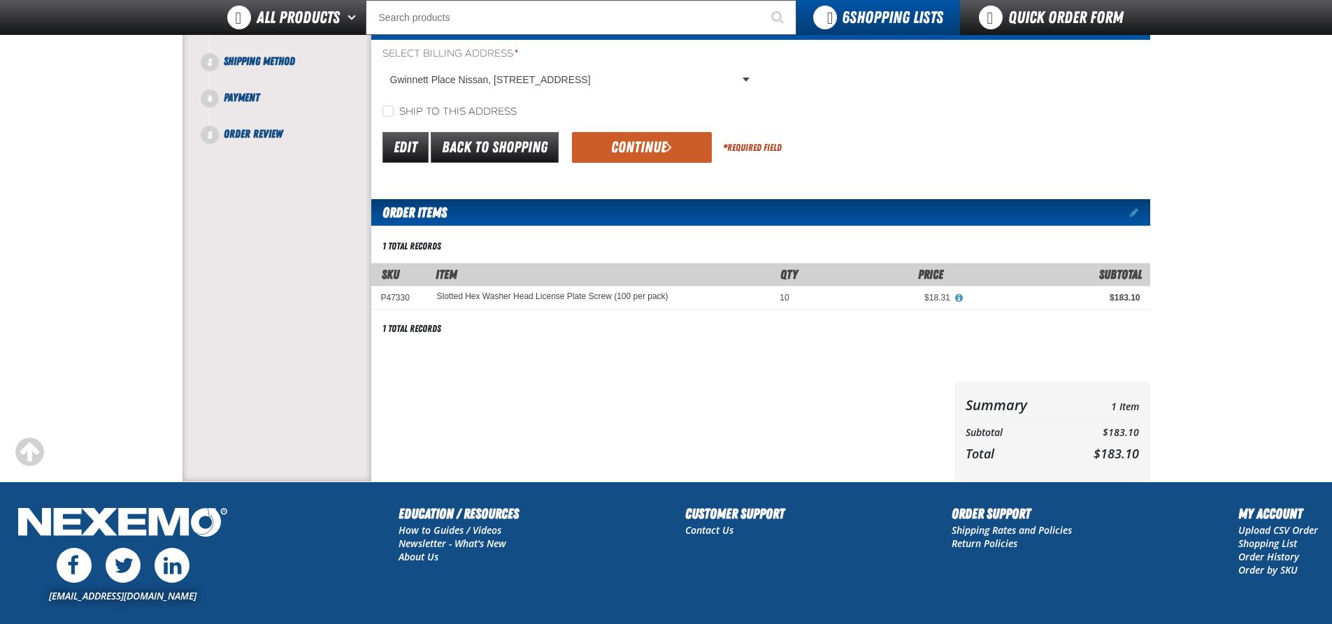
scroll to position [123, 0]
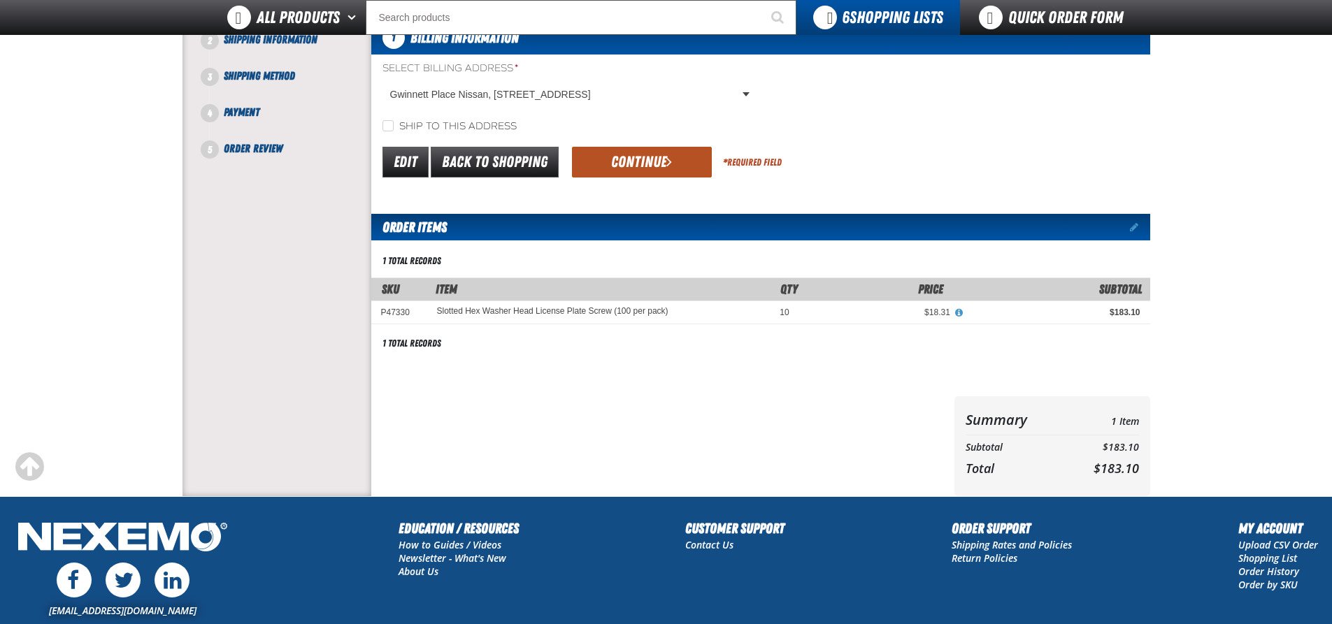
click at [617, 159] on button "Continue" at bounding box center [642, 162] width 140 height 31
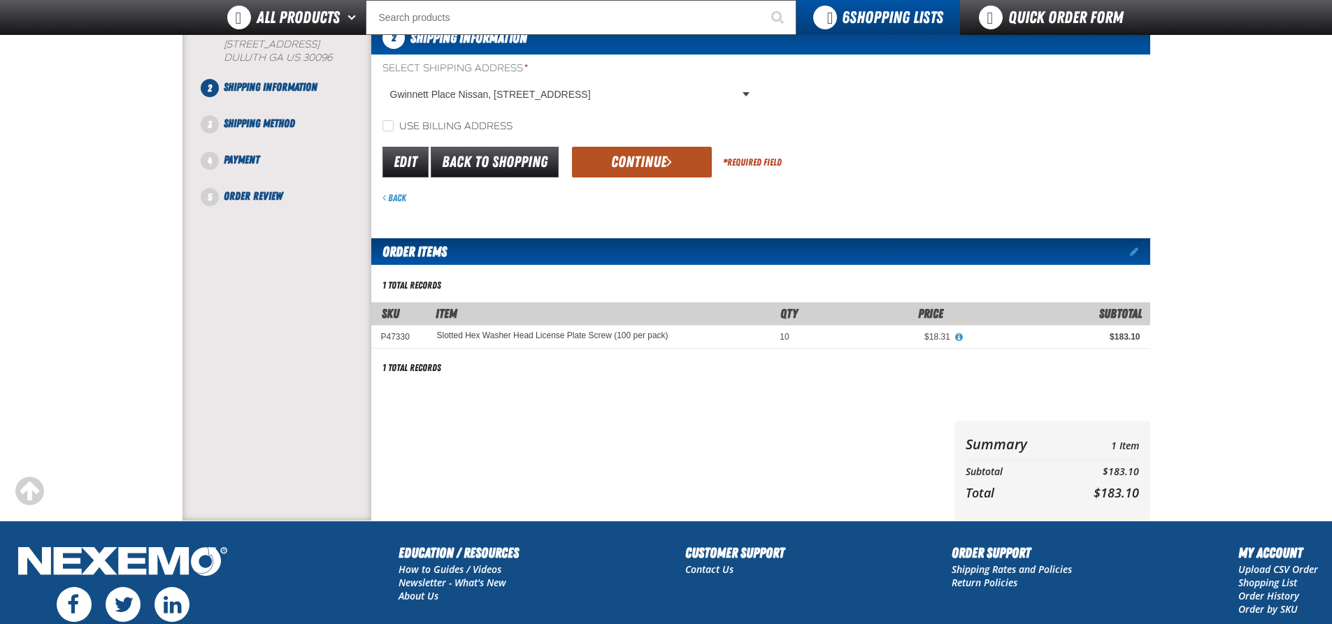
click at [647, 156] on button "Continue" at bounding box center [642, 162] width 140 height 31
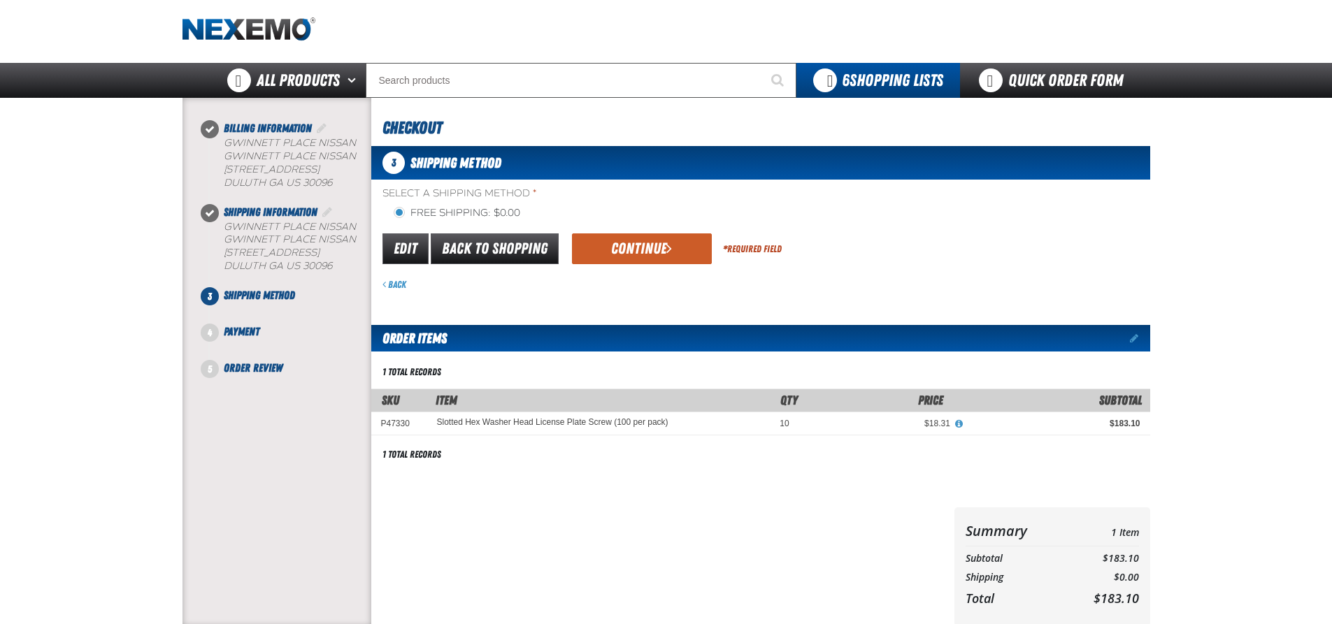
scroll to position [0, 0]
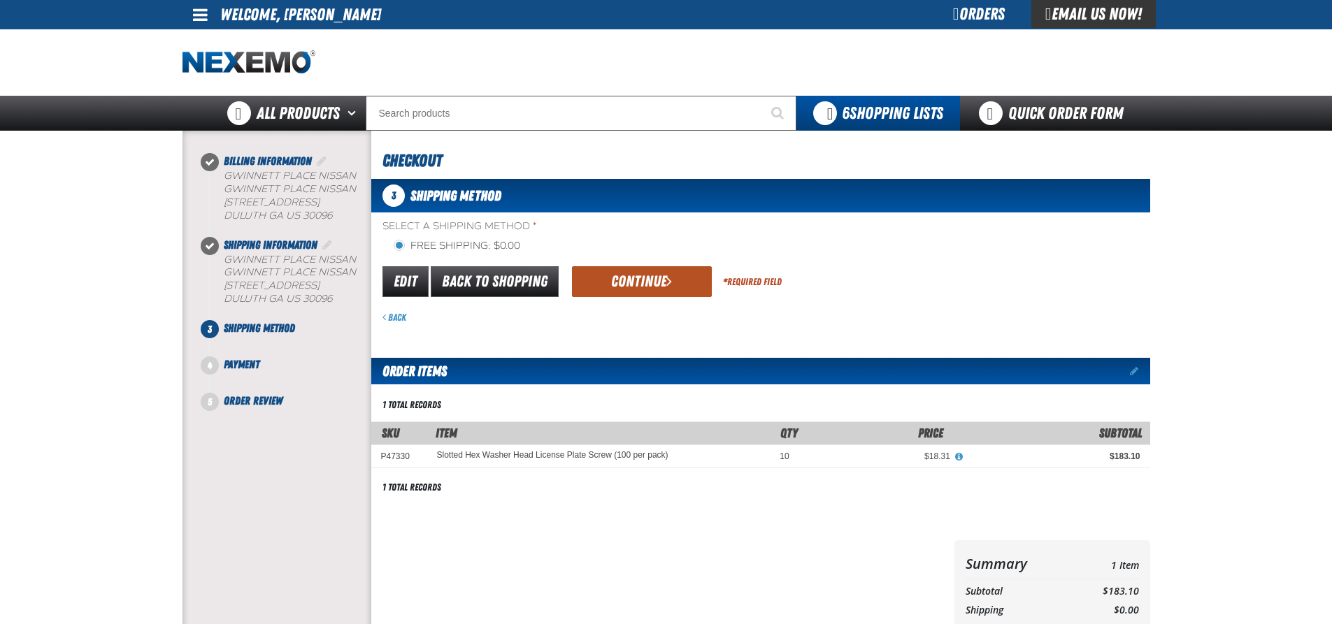
click at [627, 282] on button "Continue" at bounding box center [642, 281] width 140 height 31
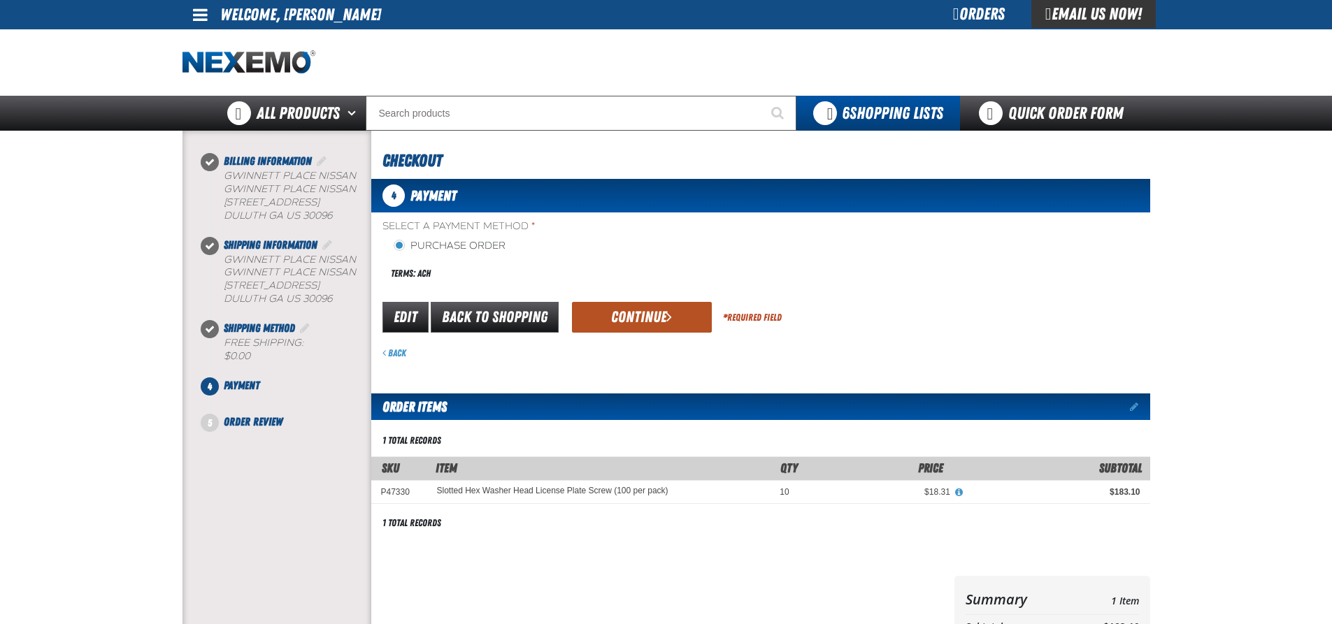
click at [619, 318] on button "Continue" at bounding box center [642, 317] width 140 height 31
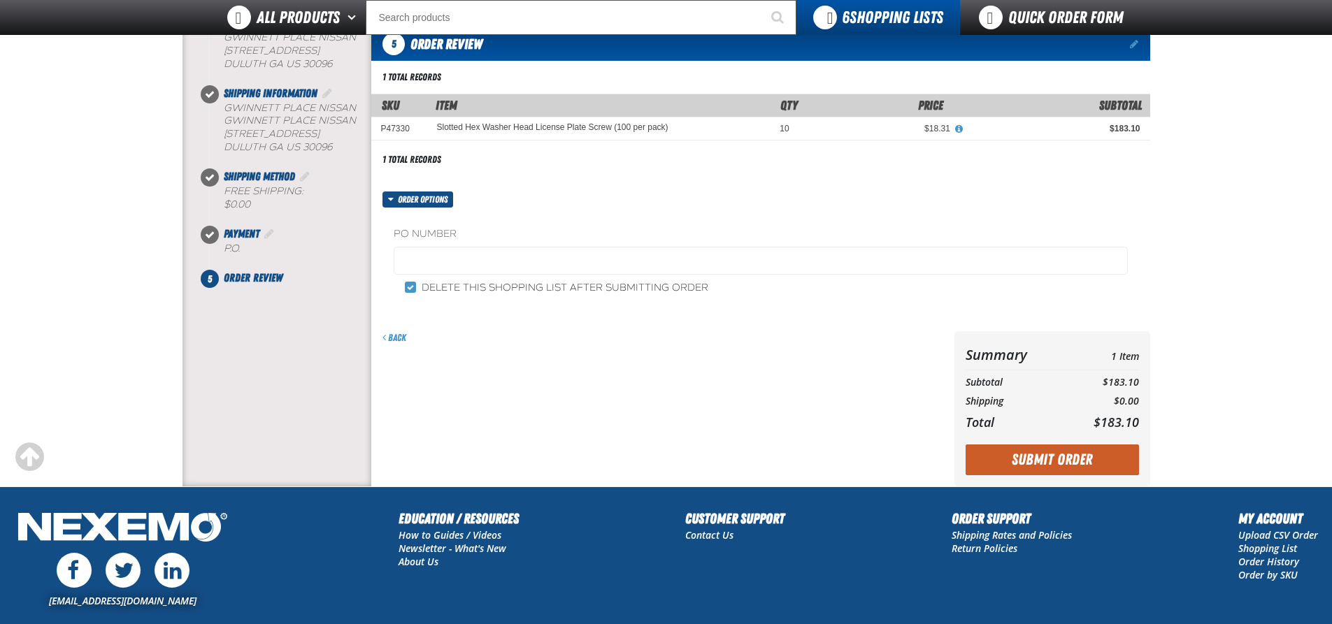
scroll to position [140, 0]
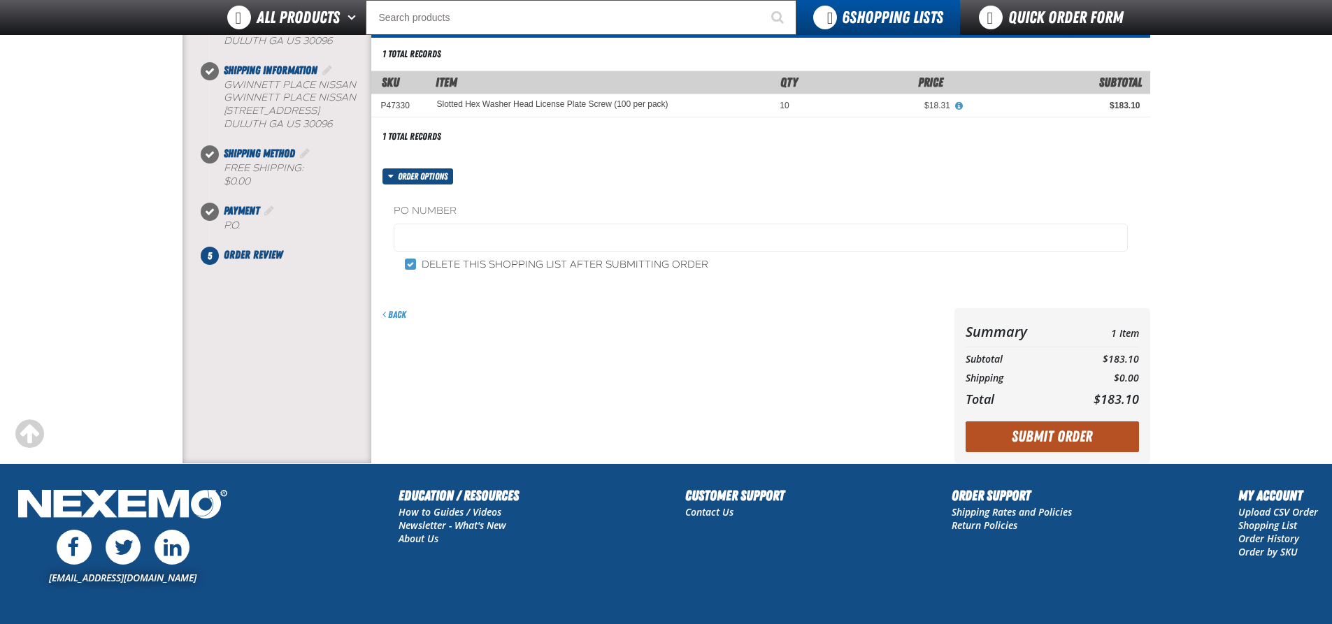
click at [1058, 436] on button "Submit Order" at bounding box center [1051, 436] width 173 height 31
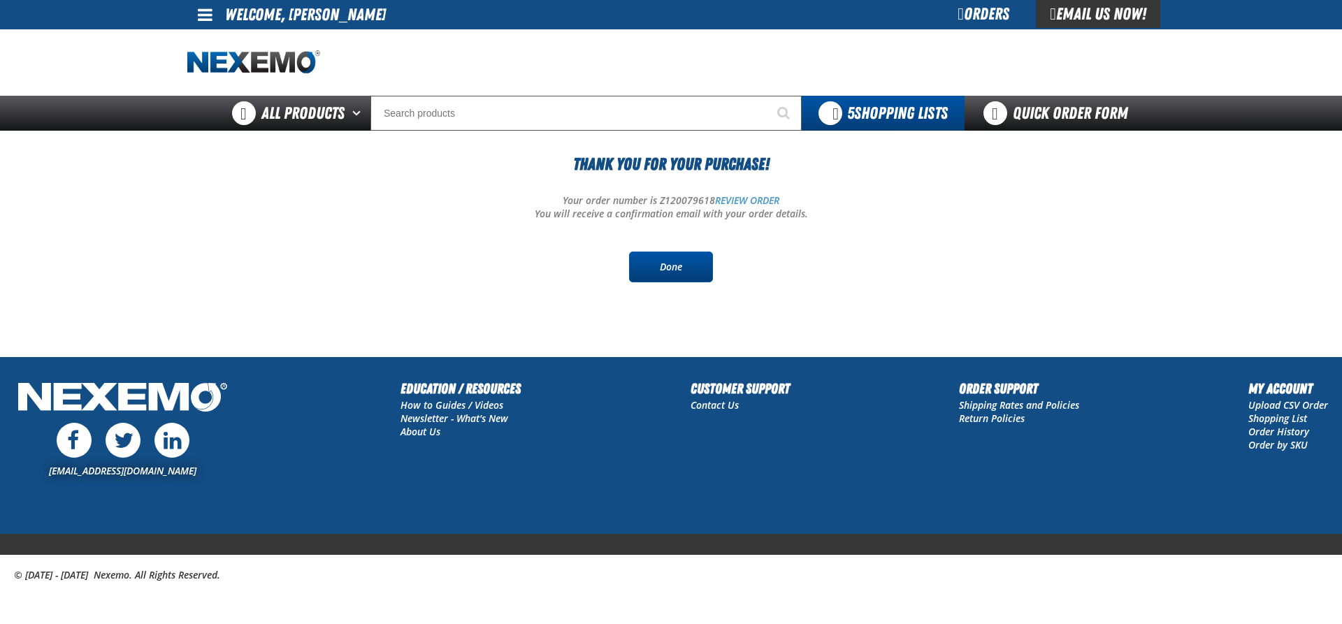
click at [665, 268] on link "Done" at bounding box center [671, 267] width 84 height 31
